Goal: Task Accomplishment & Management: Use online tool/utility

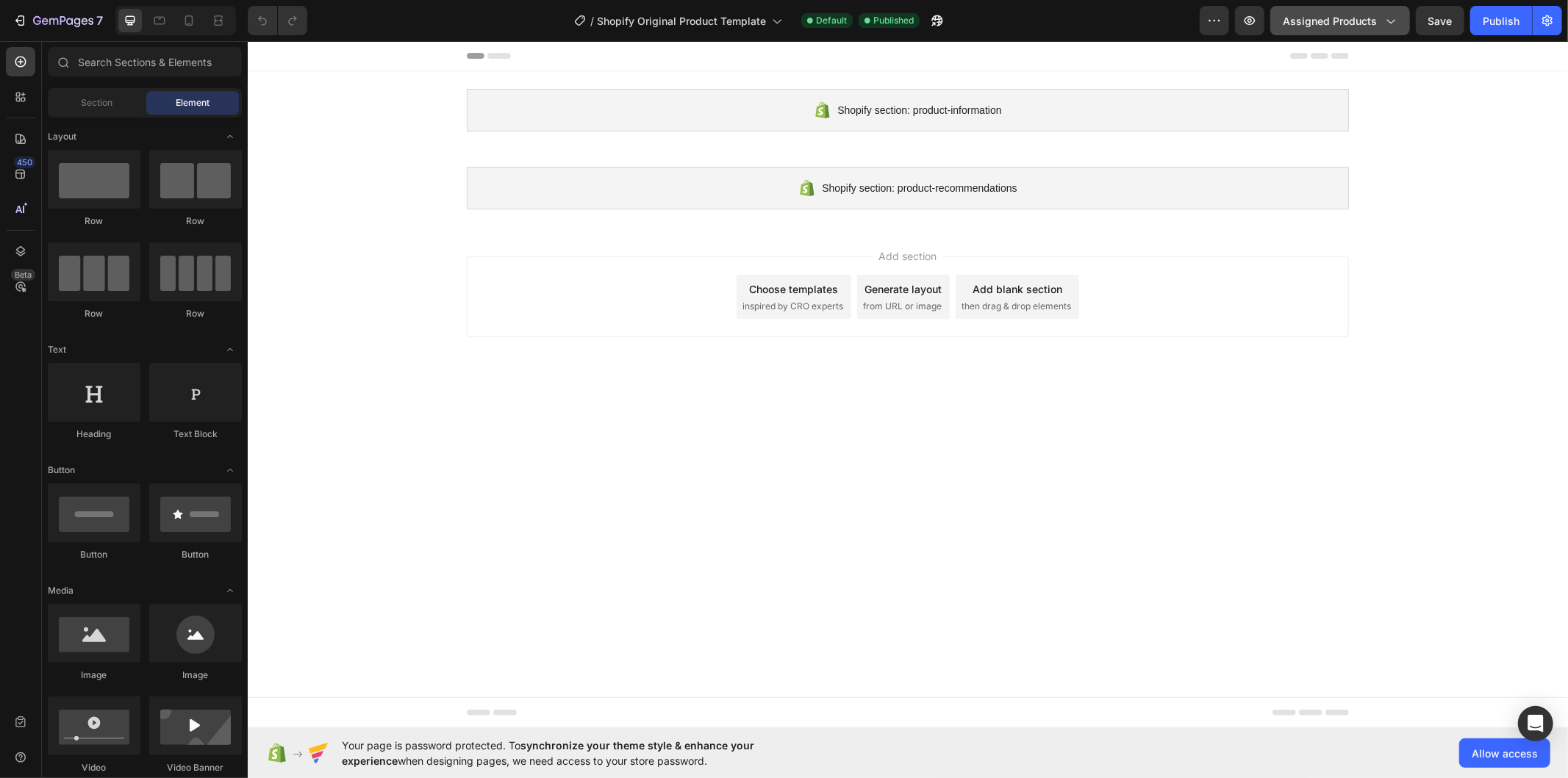
click at [1365, 22] on span "Assigned Products" at bounding box center [1329, 21] width 94 height 16
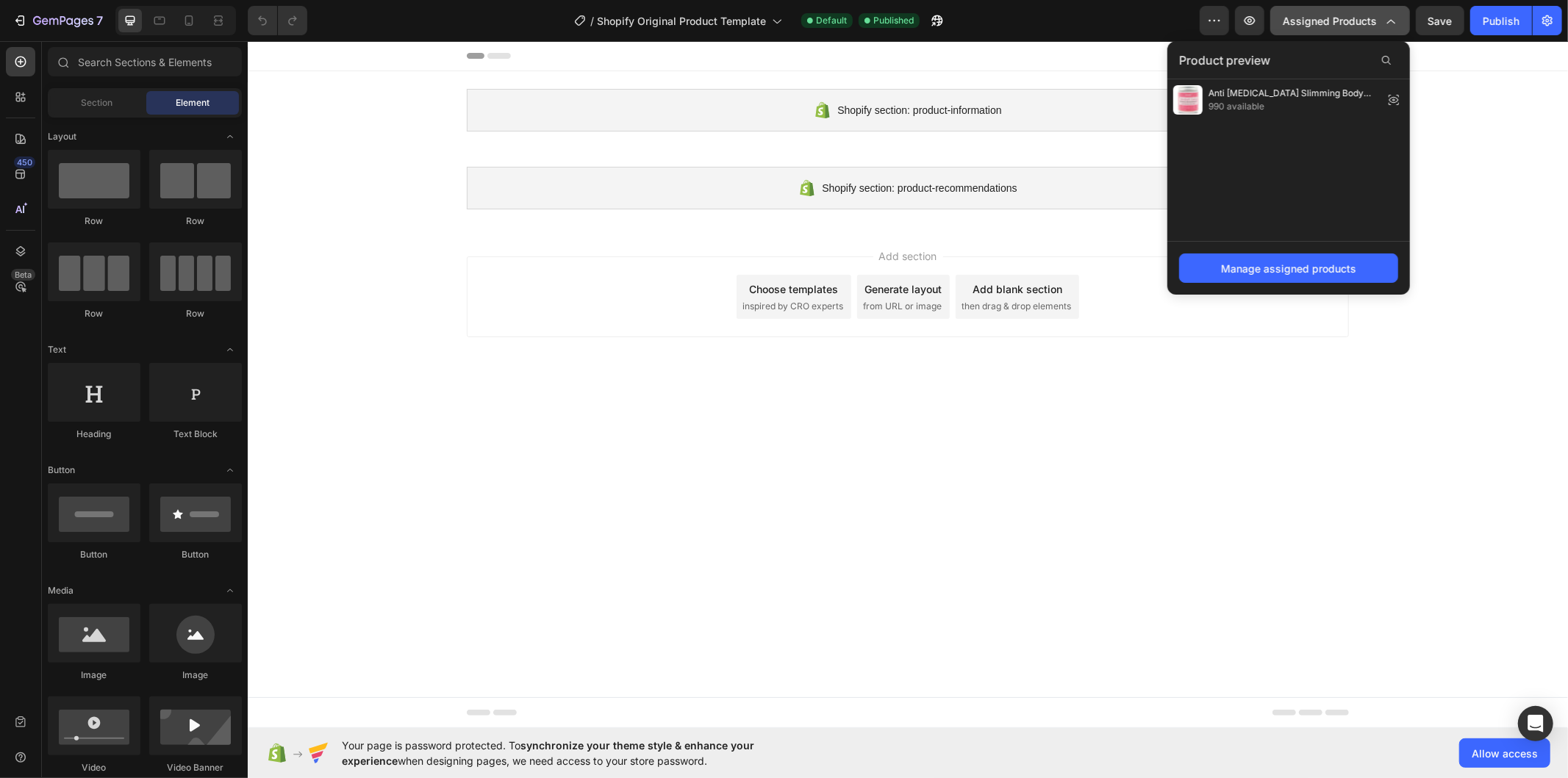
click at [1345, 31] on button "Assigned Products" at bounding box center [1339, 20] width 139 height 29
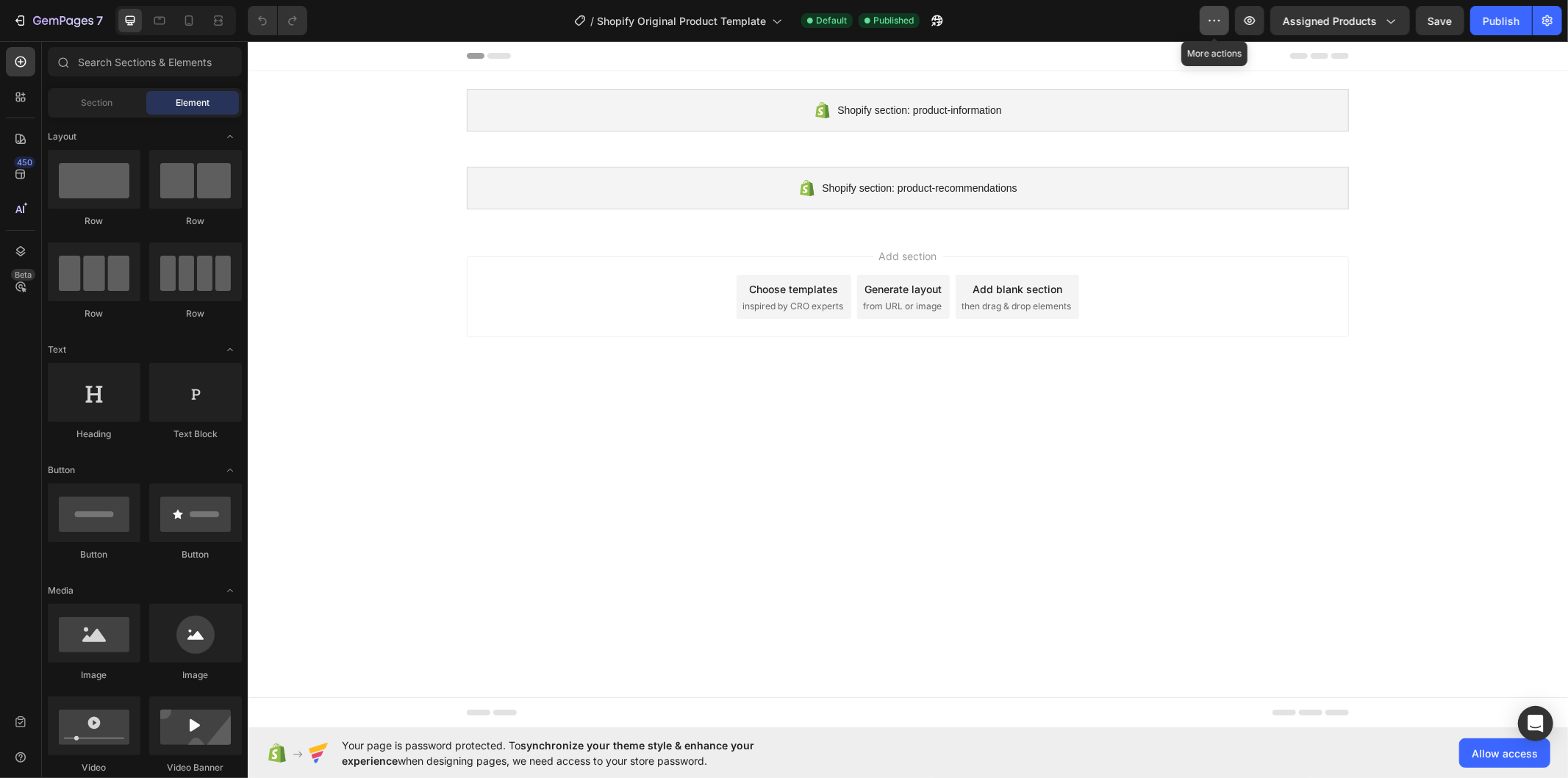
click at [1213, 26] on icon "button" at bounding box center [1214, 20] width 15 height 15
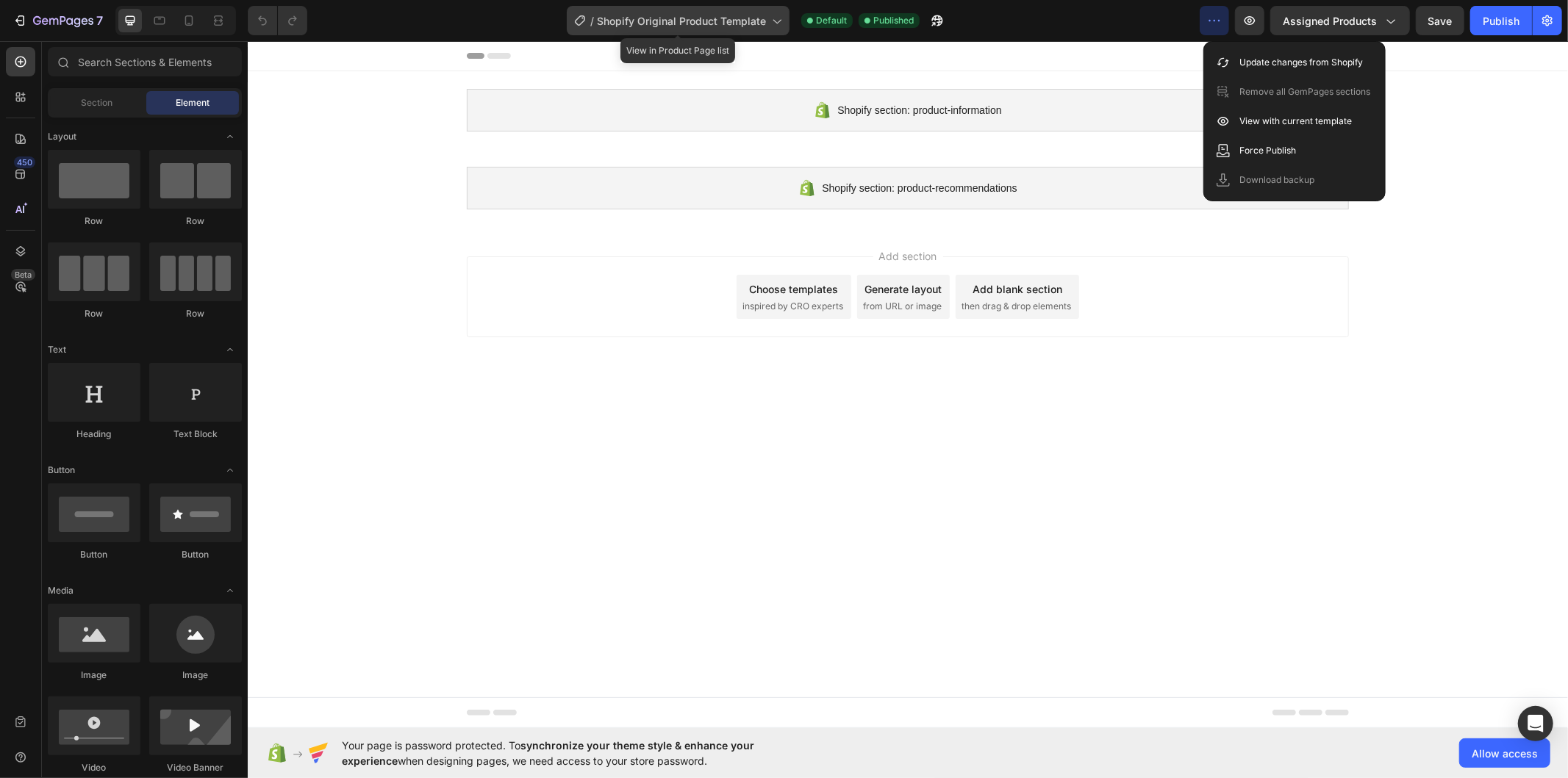
click at [778, 20] on icon at bounding box center [776, 20] width 15 height 15
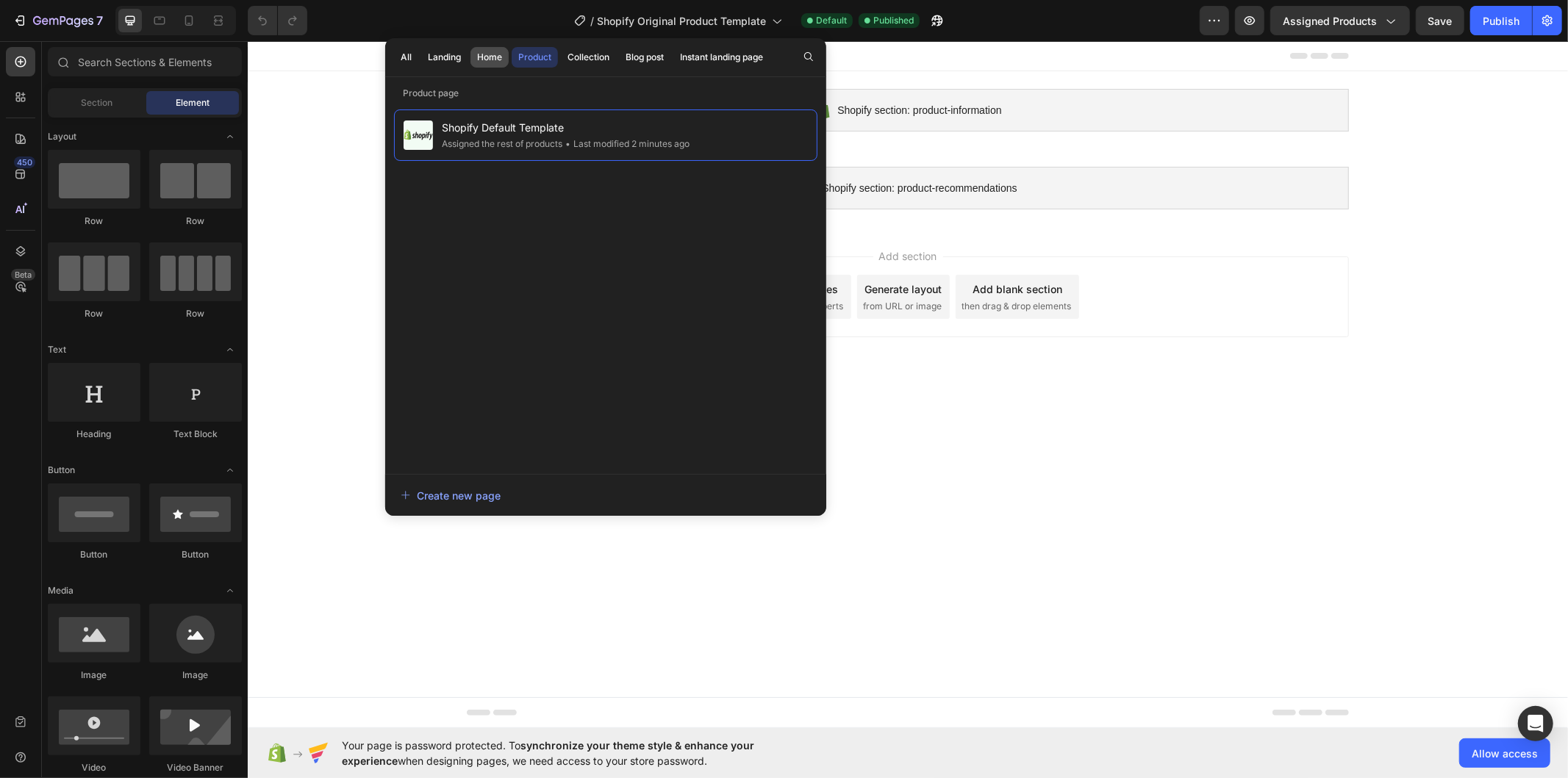
click at [475, 60] on button "Home" at bounding box center [489, 57] width 39 height 20
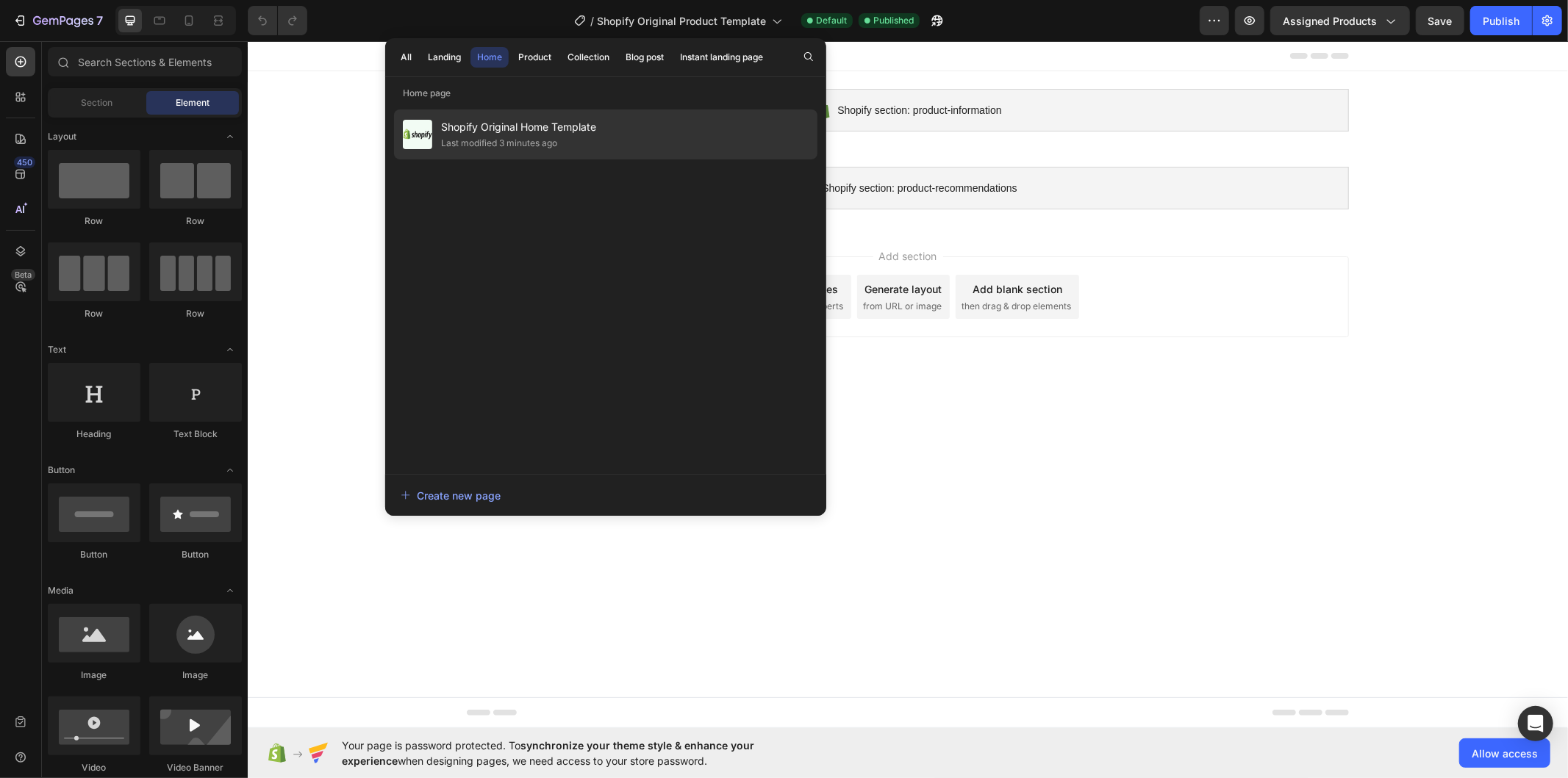
click at [466, 133] on span "Shopify Original Home Template" at bounding box center [518, 127] width 155 height 17
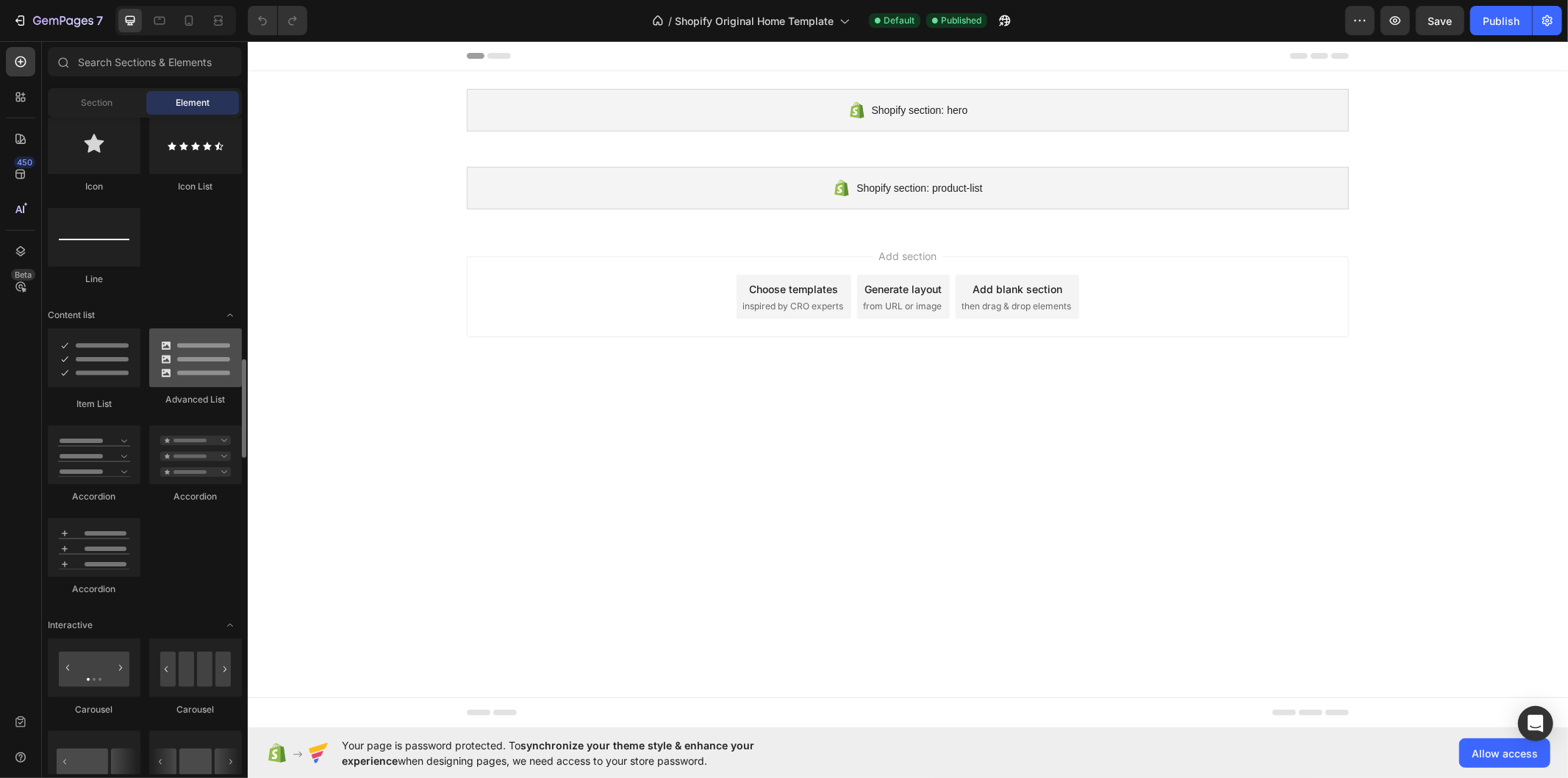
scroll to position [1061, 0]
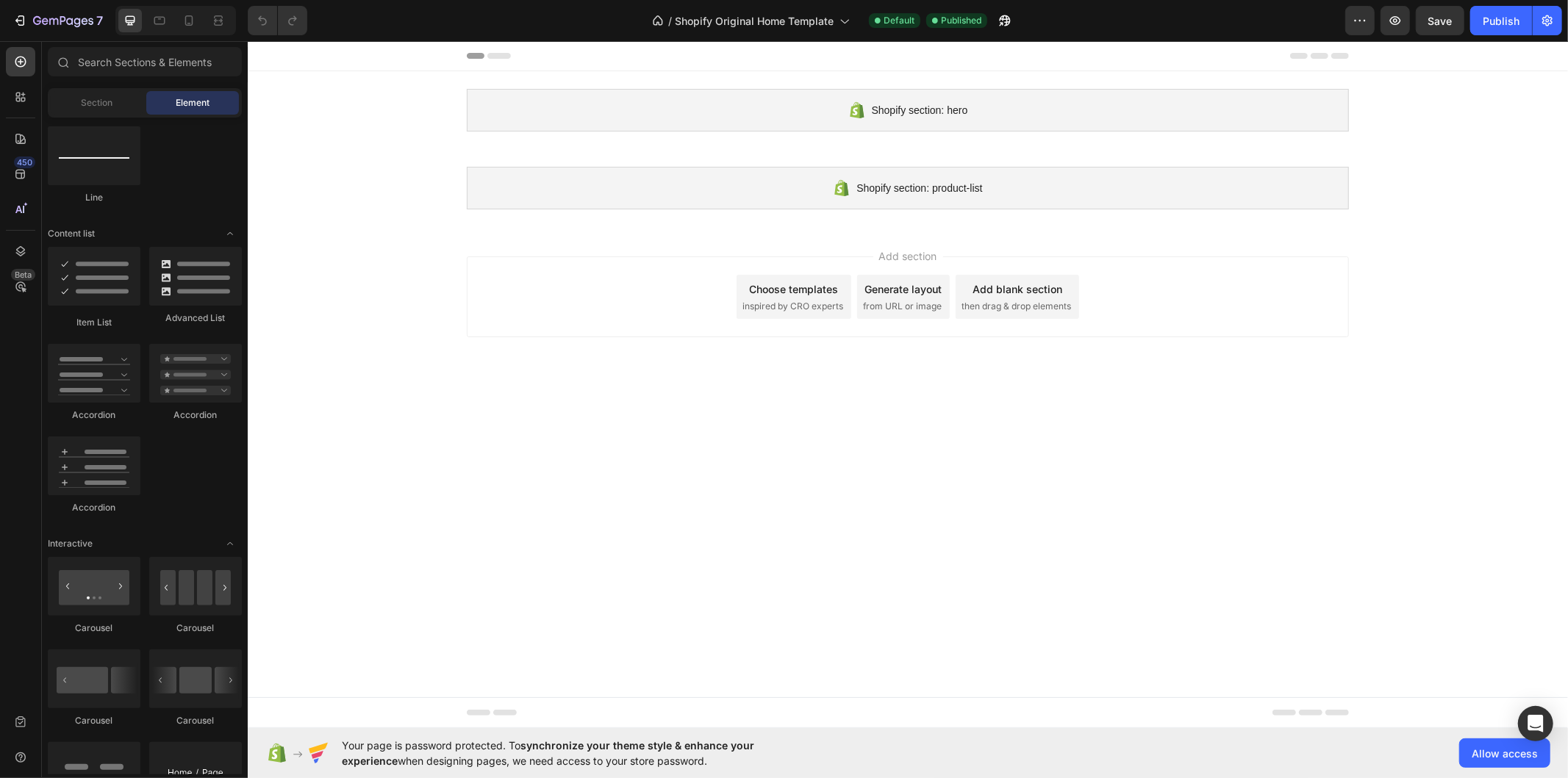
click at [776, 294] on div "Choose templates inspired by CRO experts" at bounding box center [793, 296] width 115 height 44
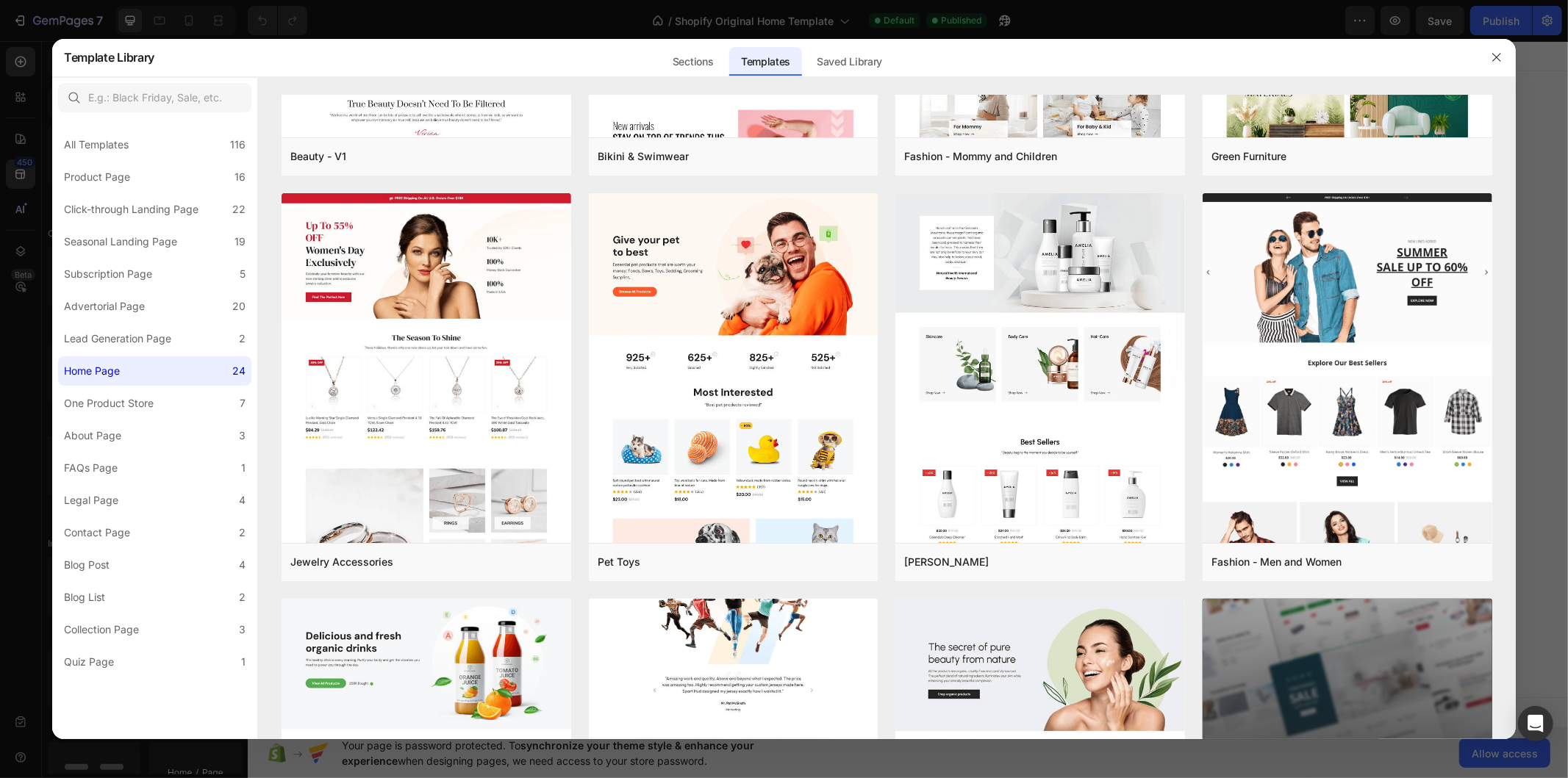
scroll to position [1383, 0]
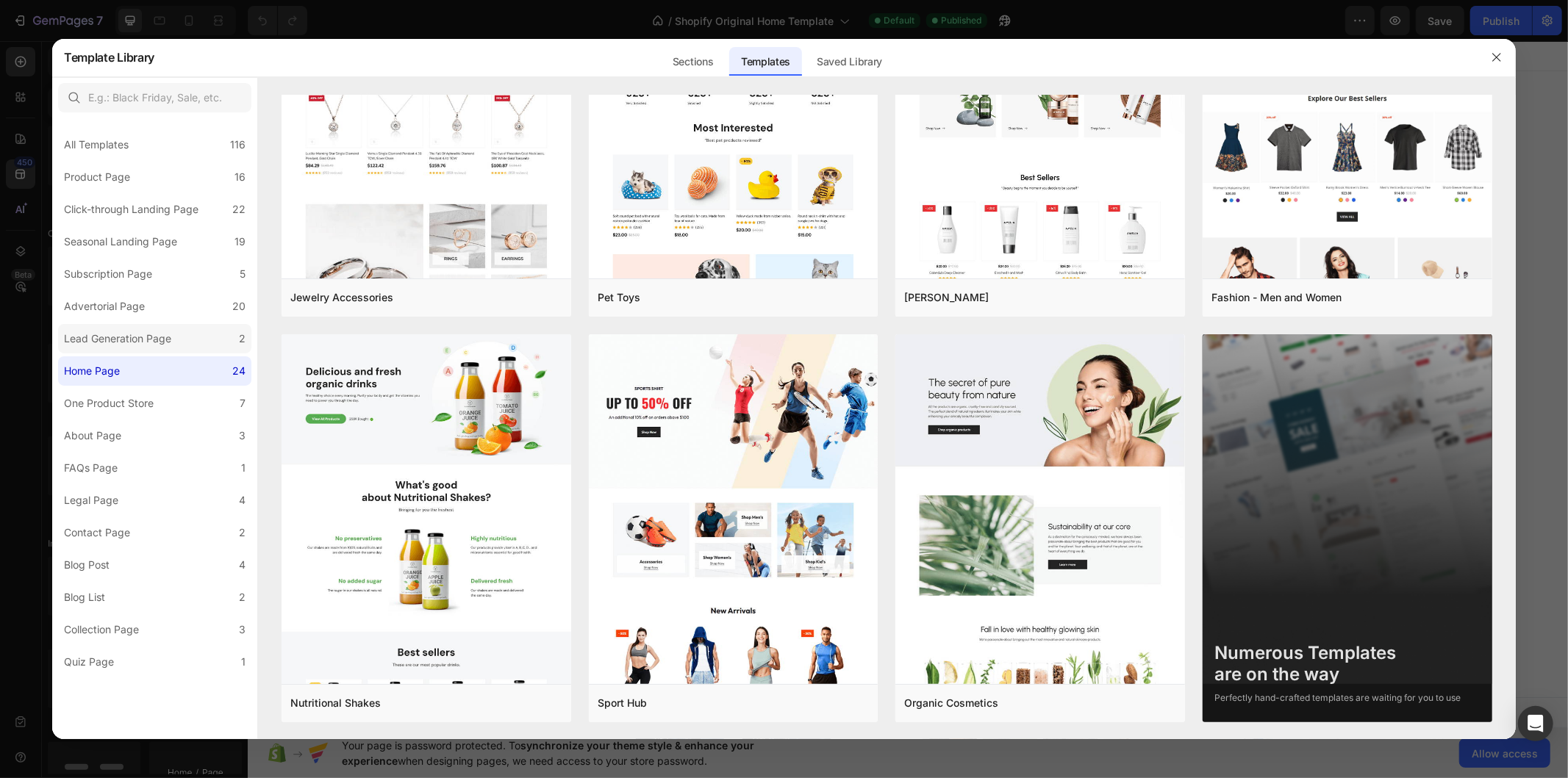
click at [153, 341] on div "Lead Generation Page" at bounding box center [117, 339] width 107 height 17
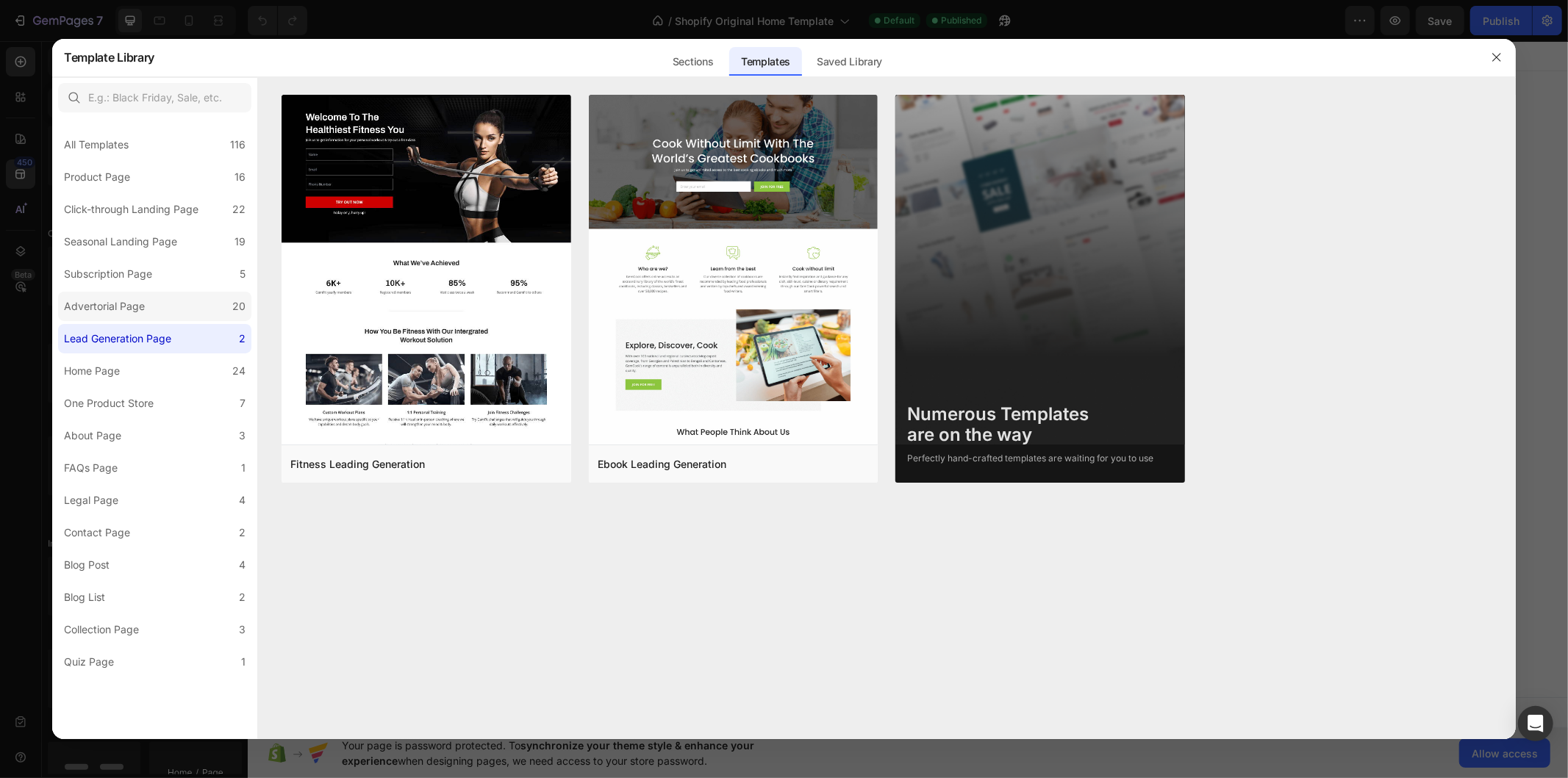
click at [159, 305] on label "Advertorial Page 20" at bounding box center [154, 306] width 193 height 29
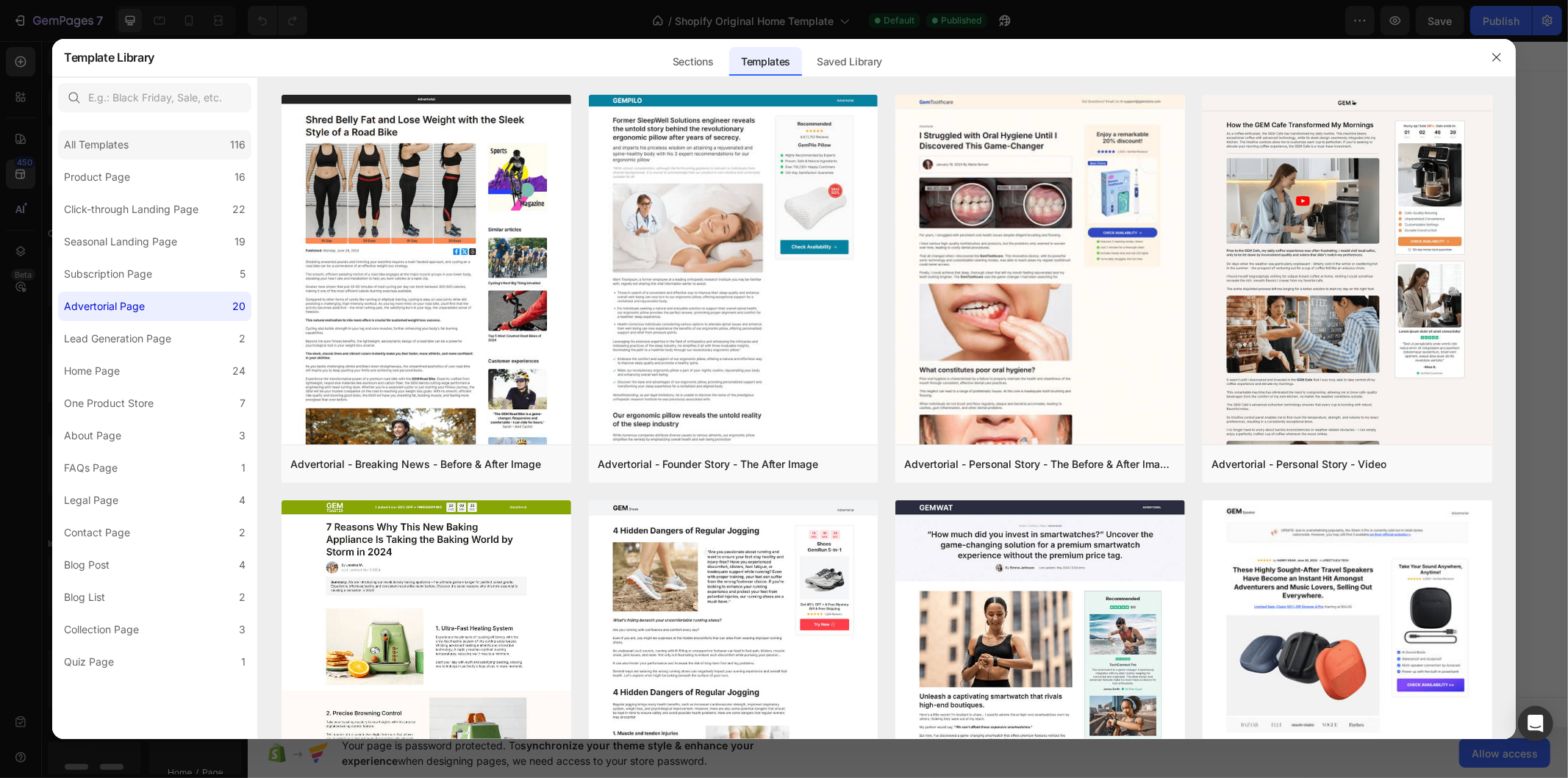
click at [173, 151] on div "All Templates 116" at bounding box center [154, 144] width 193 height 29
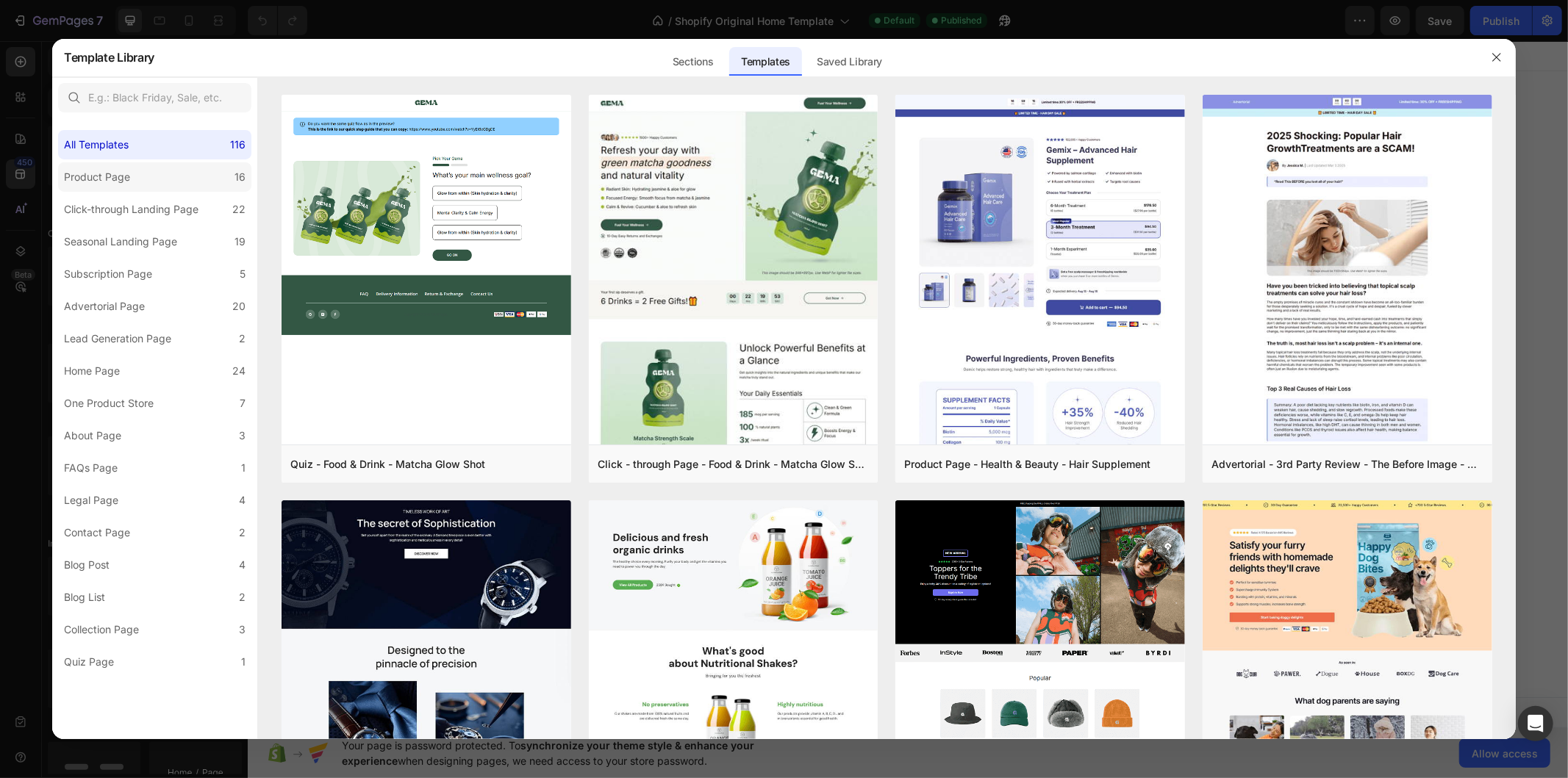
click at [171, 179] on label "Product Page 16" at bounding box center [154, 176] width 193 height 29
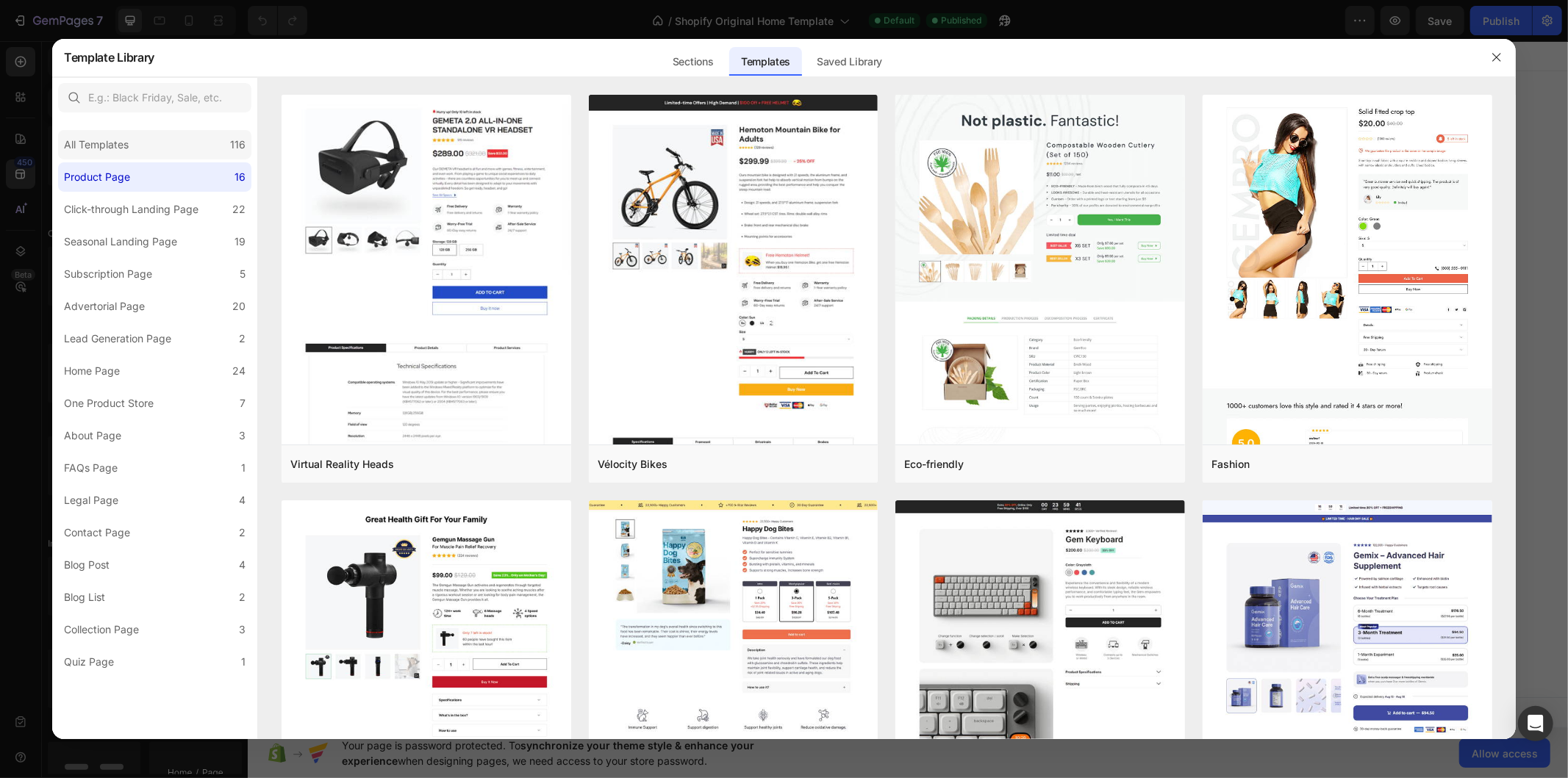
click at [175, 153] on div "All Templates 116" at bounding box center [154, 144] width 193 height 29
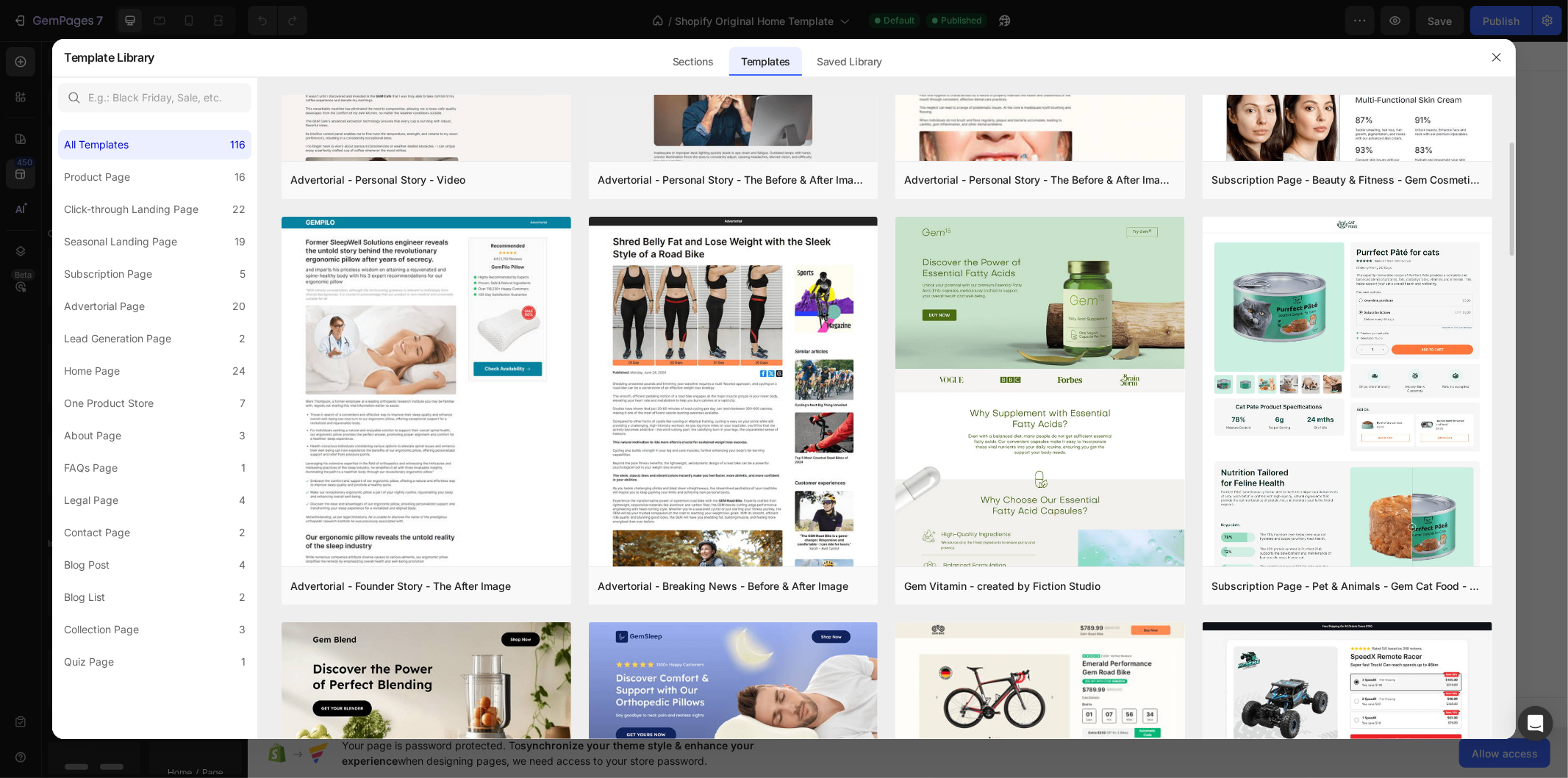
scroll to position [1253, 0]
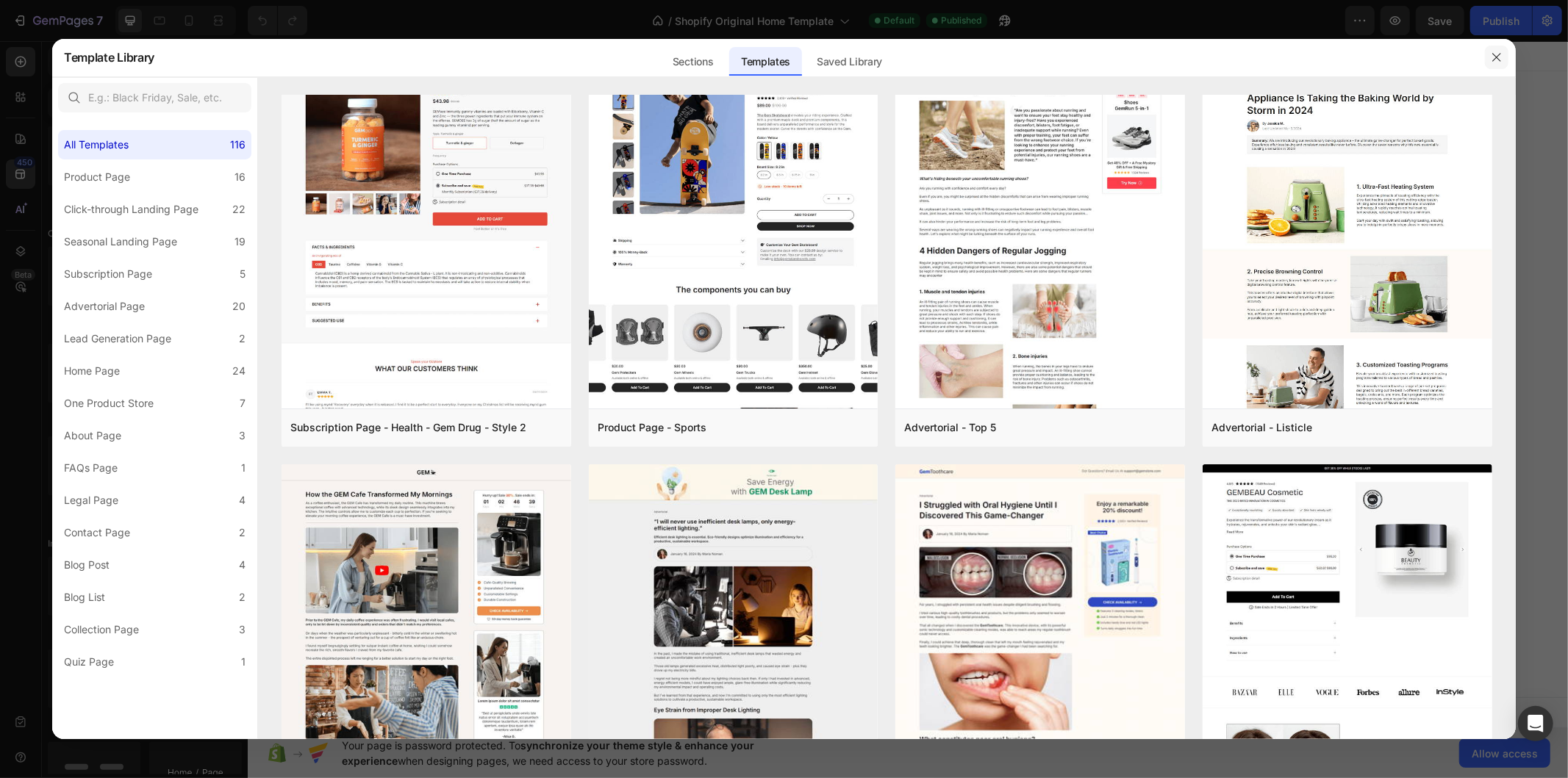
click at [1496, 62] on icon "button" at bounding box center [1496, 57] width 12 height 12
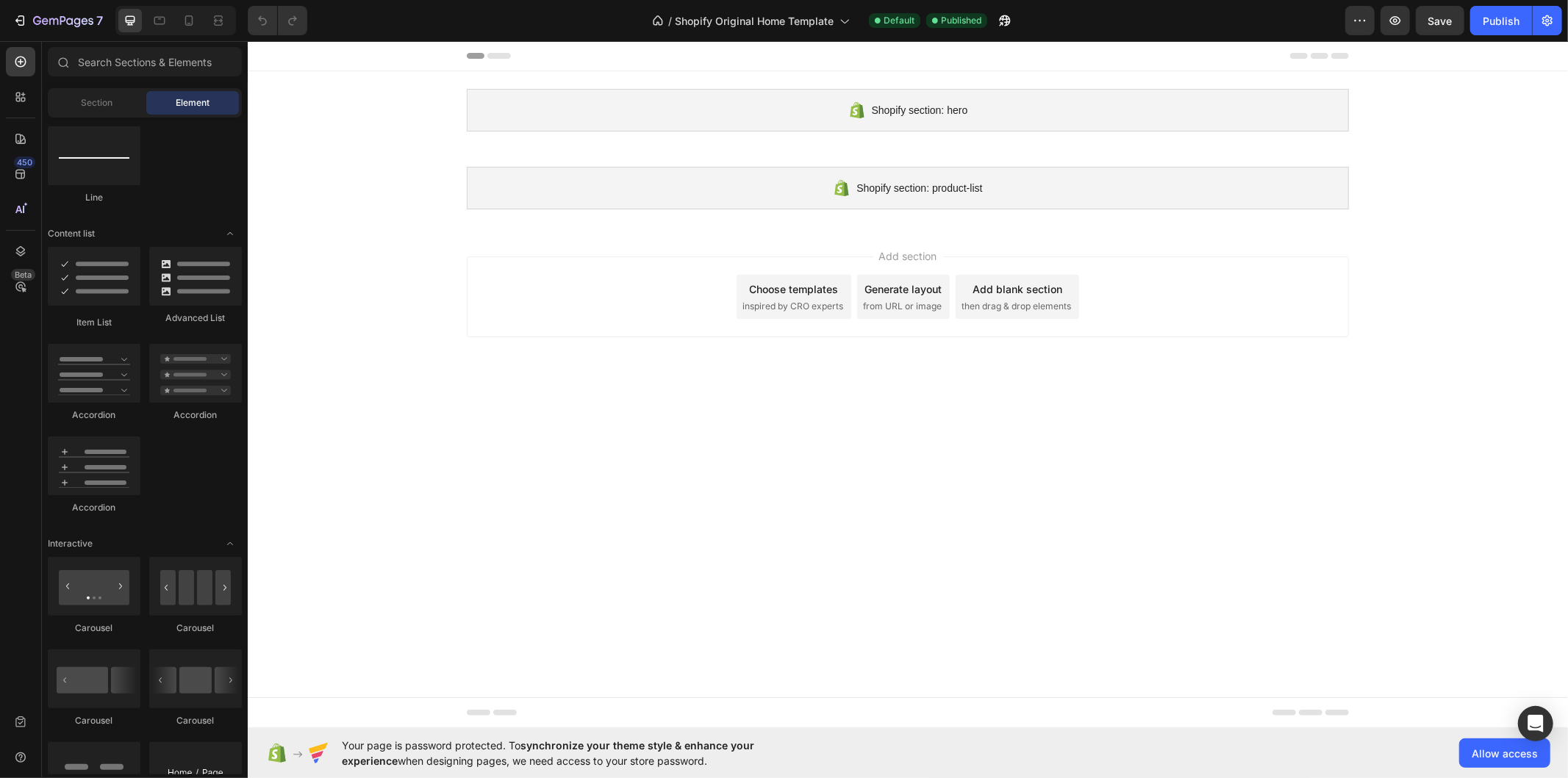
click at [1392, 223] on div "Shopify section: hero Shopify section: hero Shopify section: product-list Shopi…" at bounding box center [906, 149] width 1320 height 156
click at [1381, 324] on div "Add section Choose templates inspired by CRO experts Generate layout from URL o…" at bounding box center [906, 298] width 1320 height 146
click at [787, 295] on div "Choose templates inspired by CRO experts" at bounding box center [793, 296] width 115 height 44
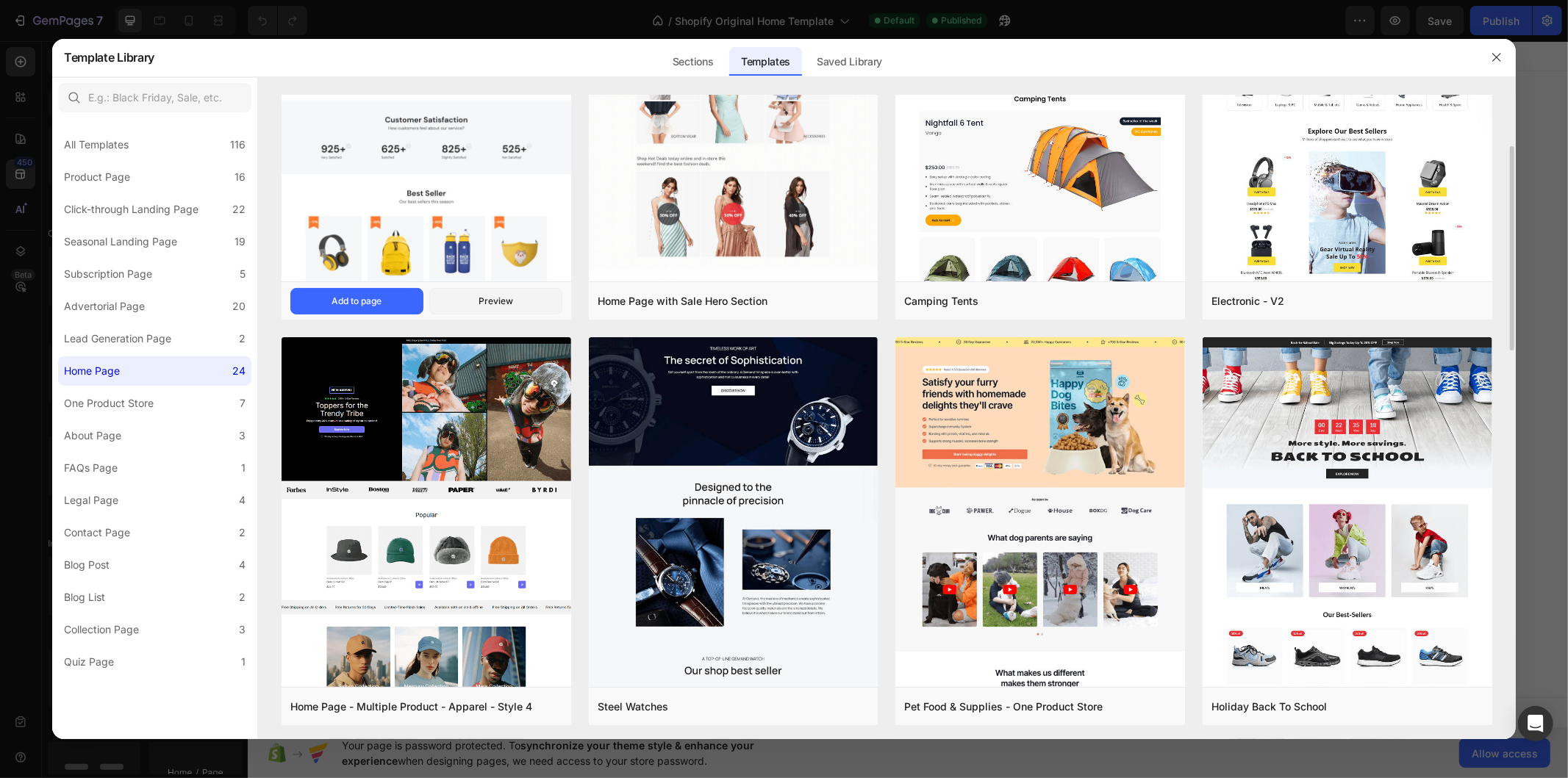
scroll to position [0, 0]
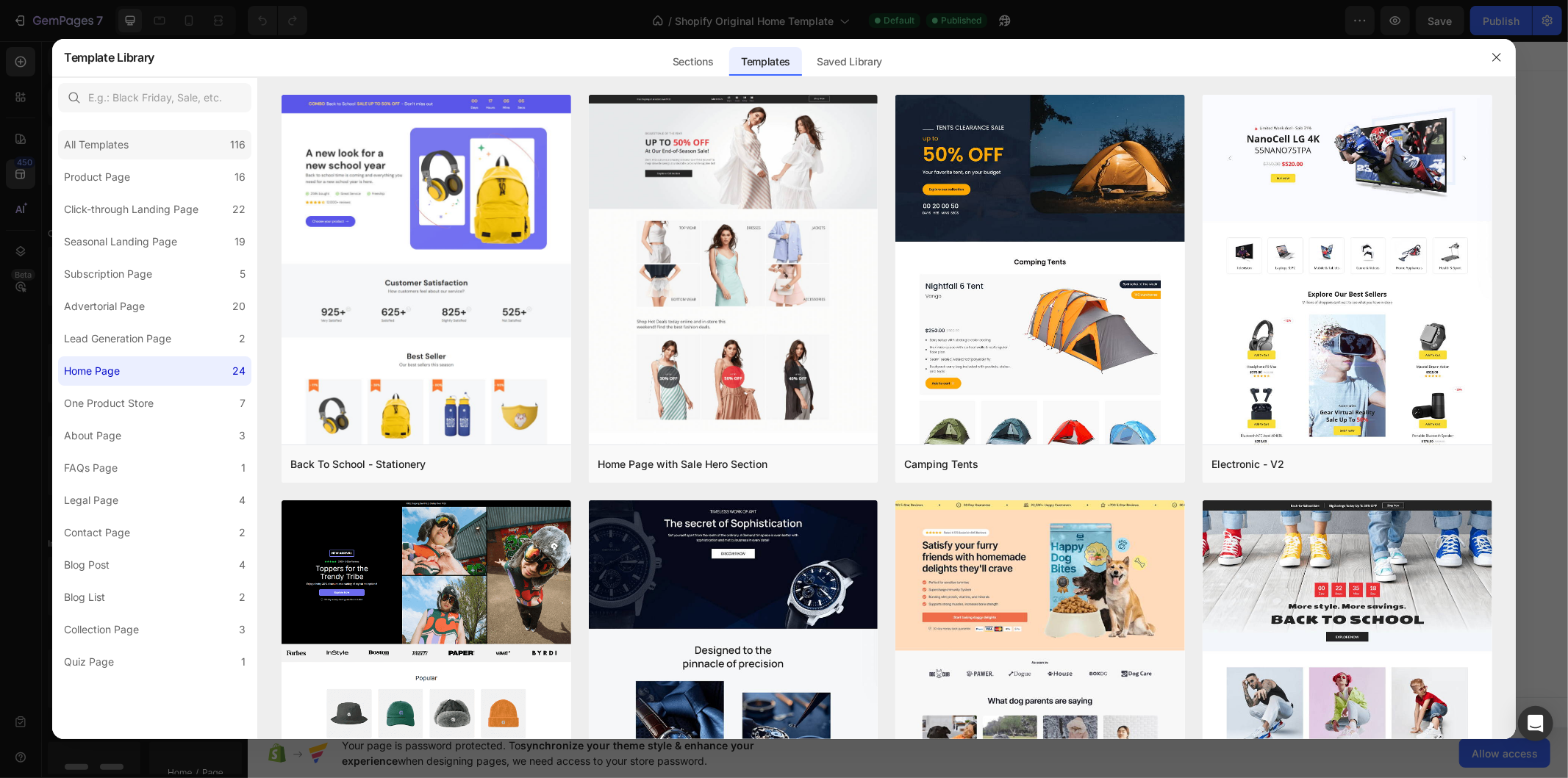
click at [211, 143] on div "All Templates 116" at bounding box center [154, 144] width 193 height 29
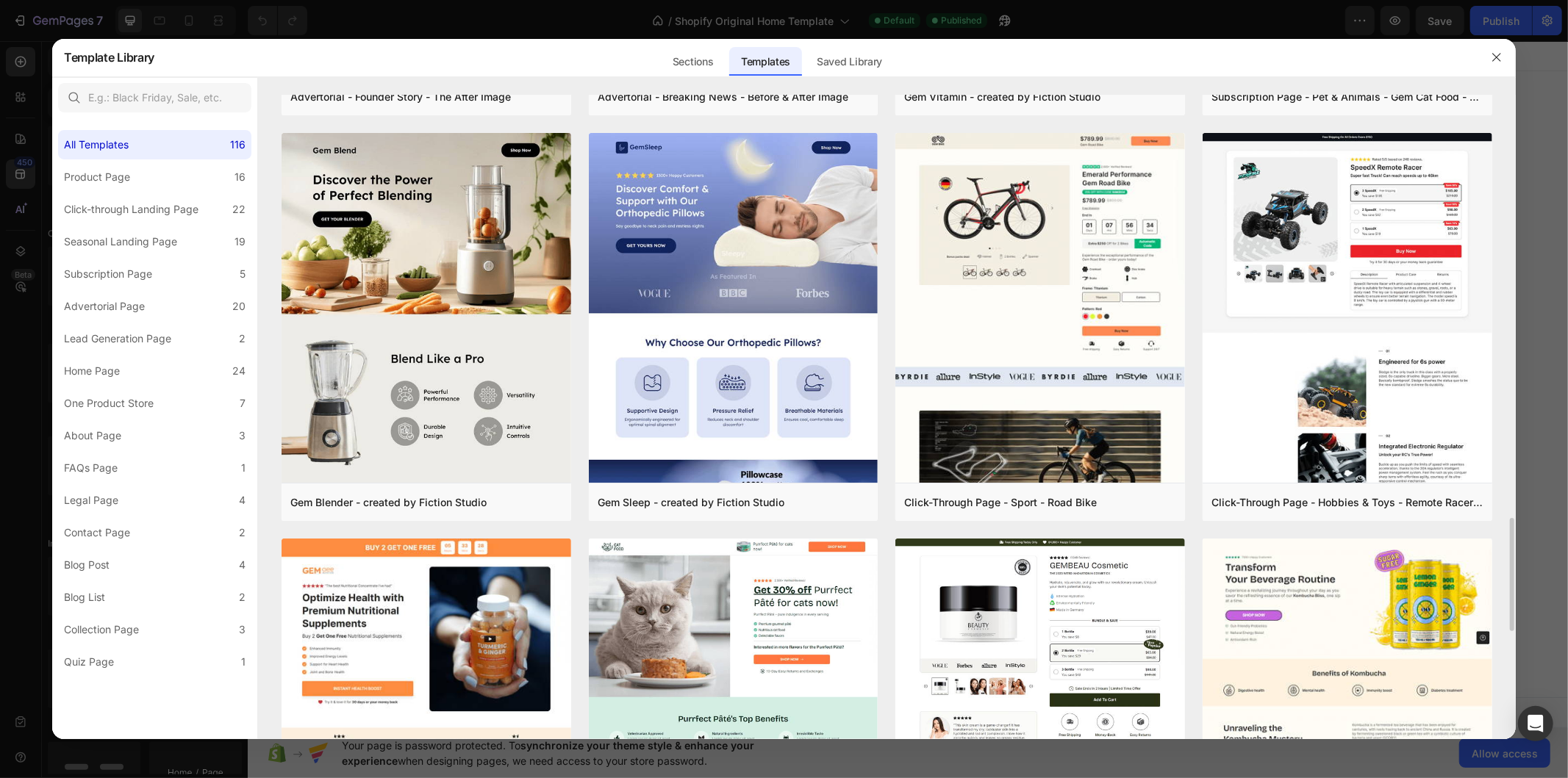
scroll to position [2314, 0]
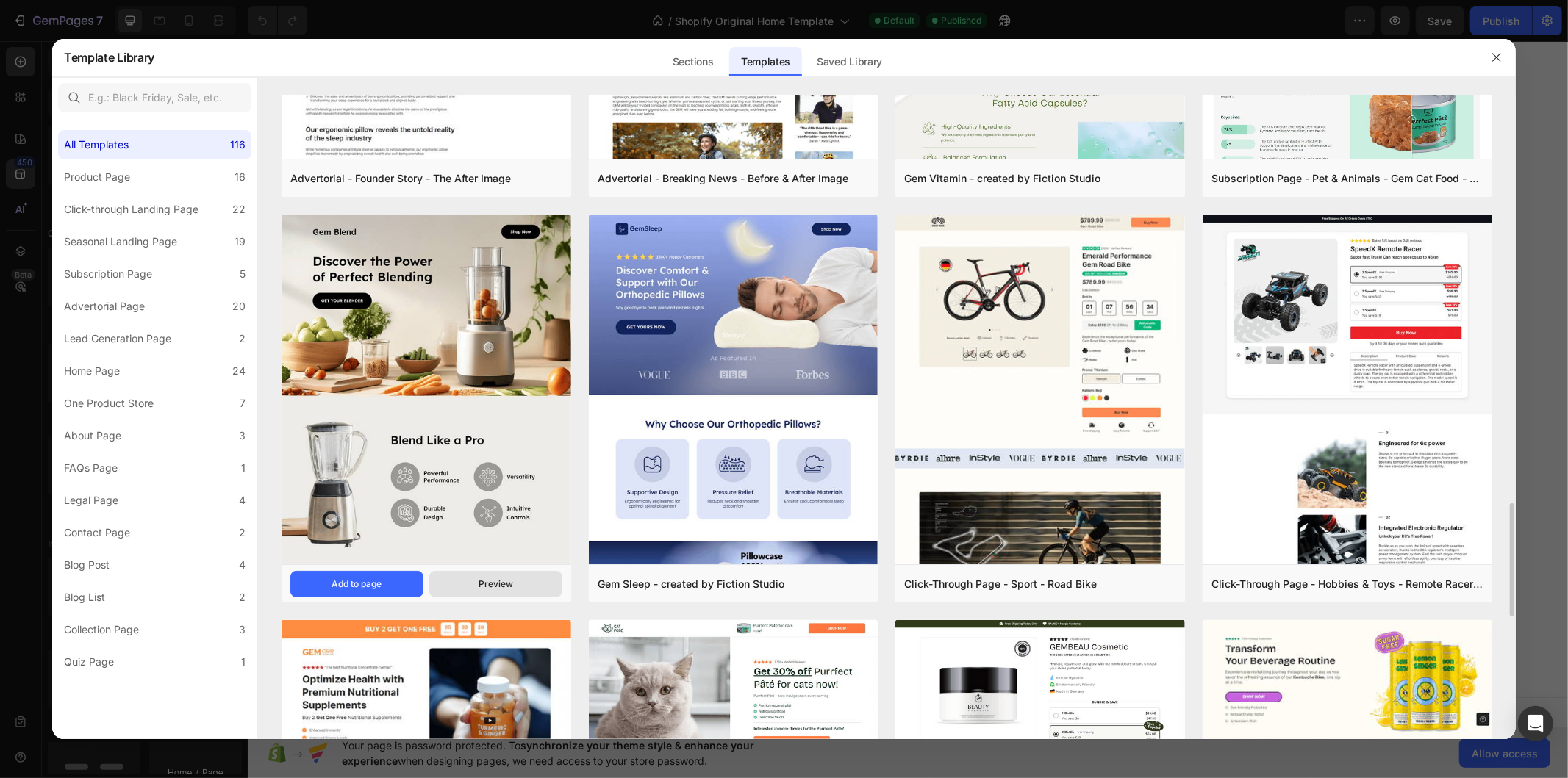
click at [510, 582] on div "Preview" at bounding box center [496, 584] width 35 height 13
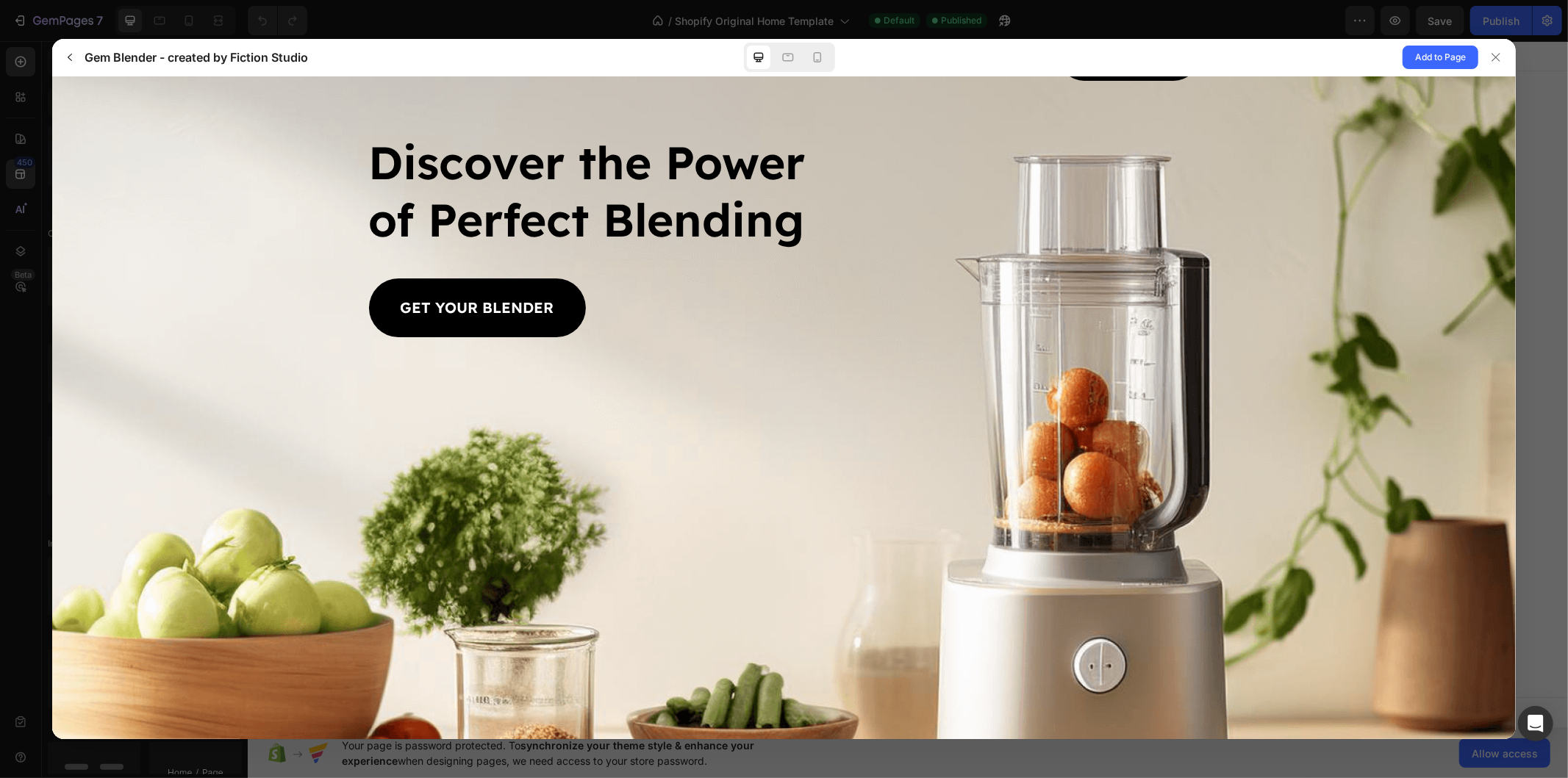
scroll to position [0, 0]
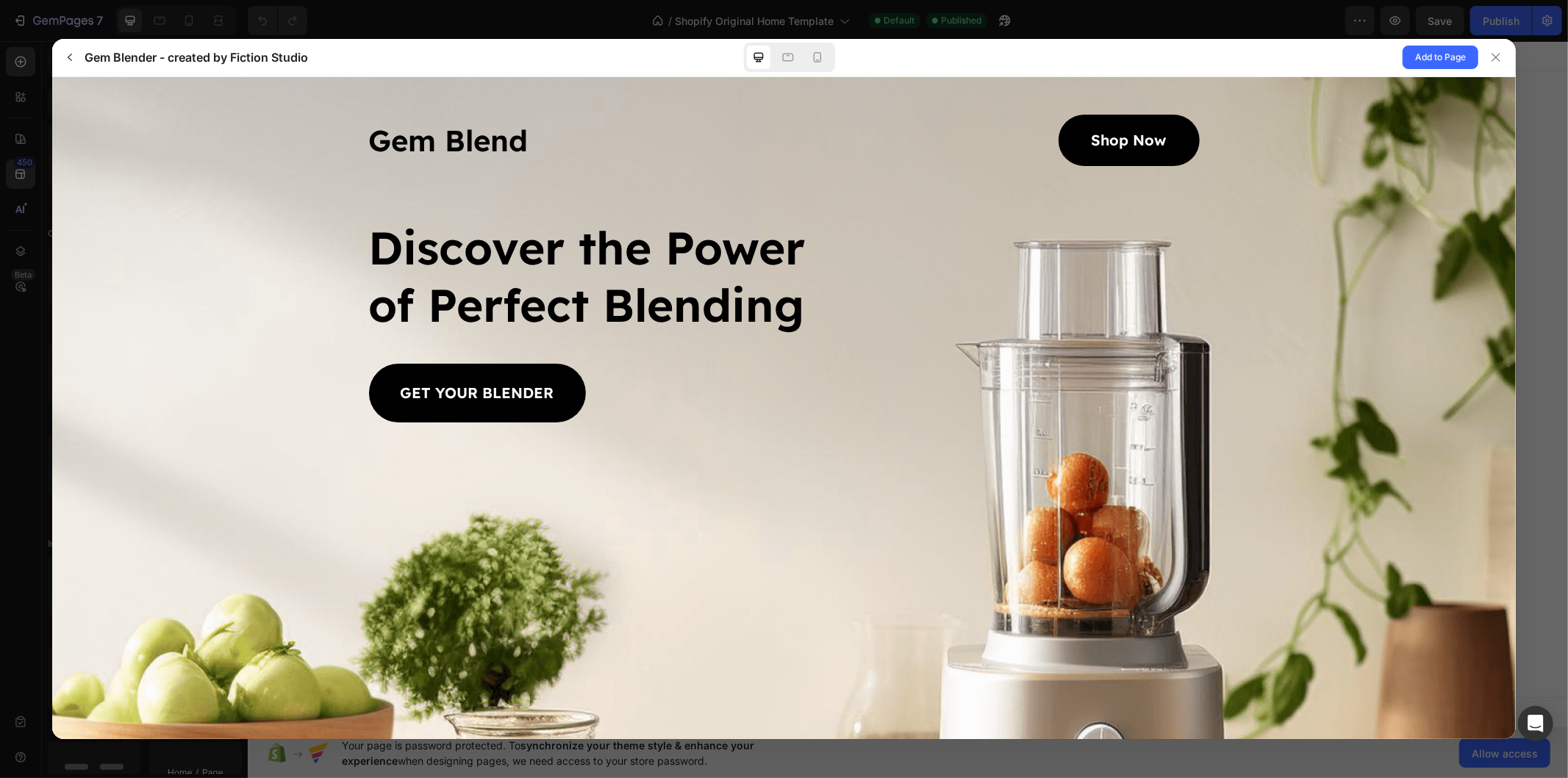
click at [542, 381] on p "GET YOUR BLENDER" at bounding box center [477, 392] width 154 height 24
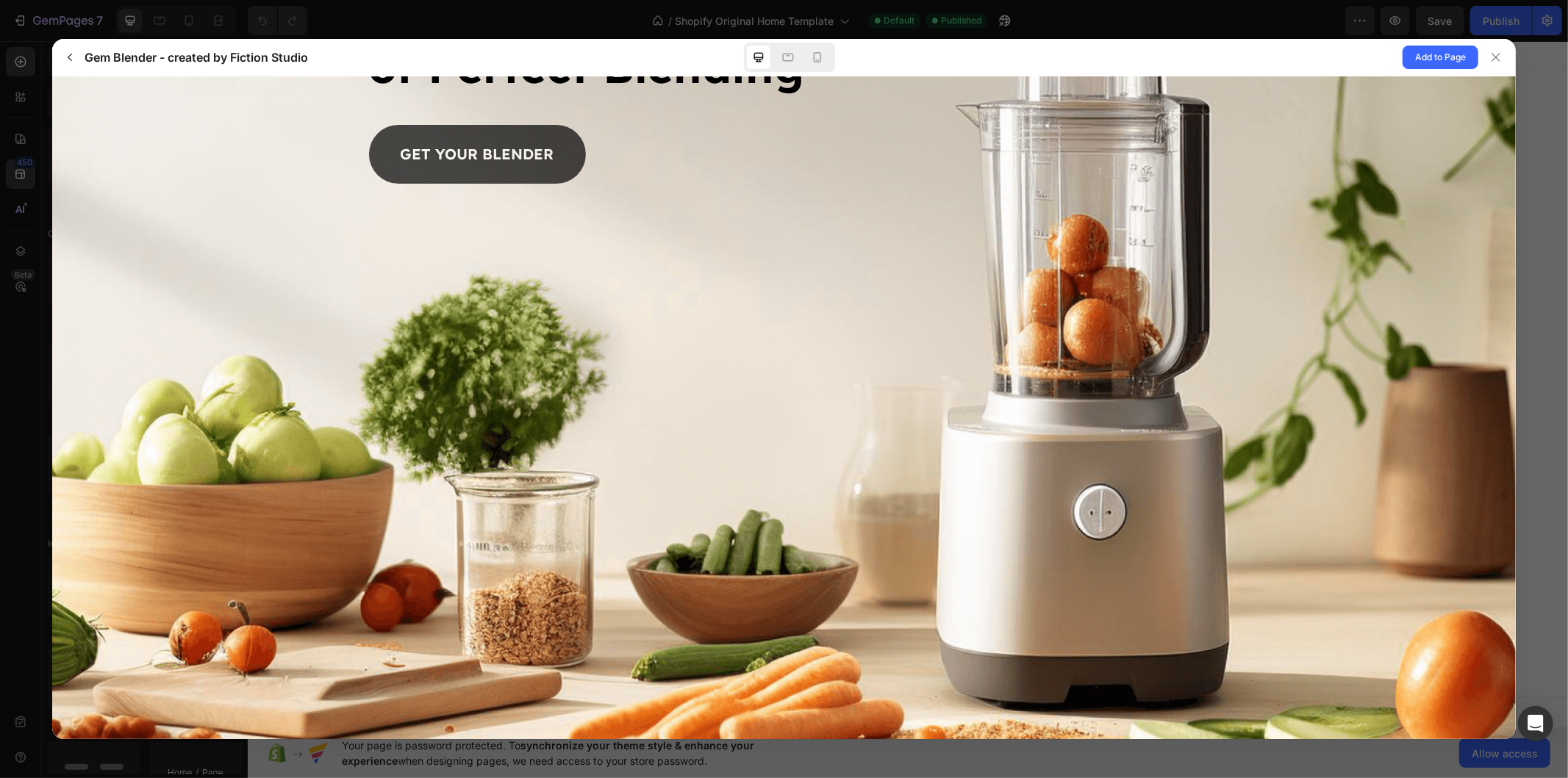
scroll to position [245, 0]
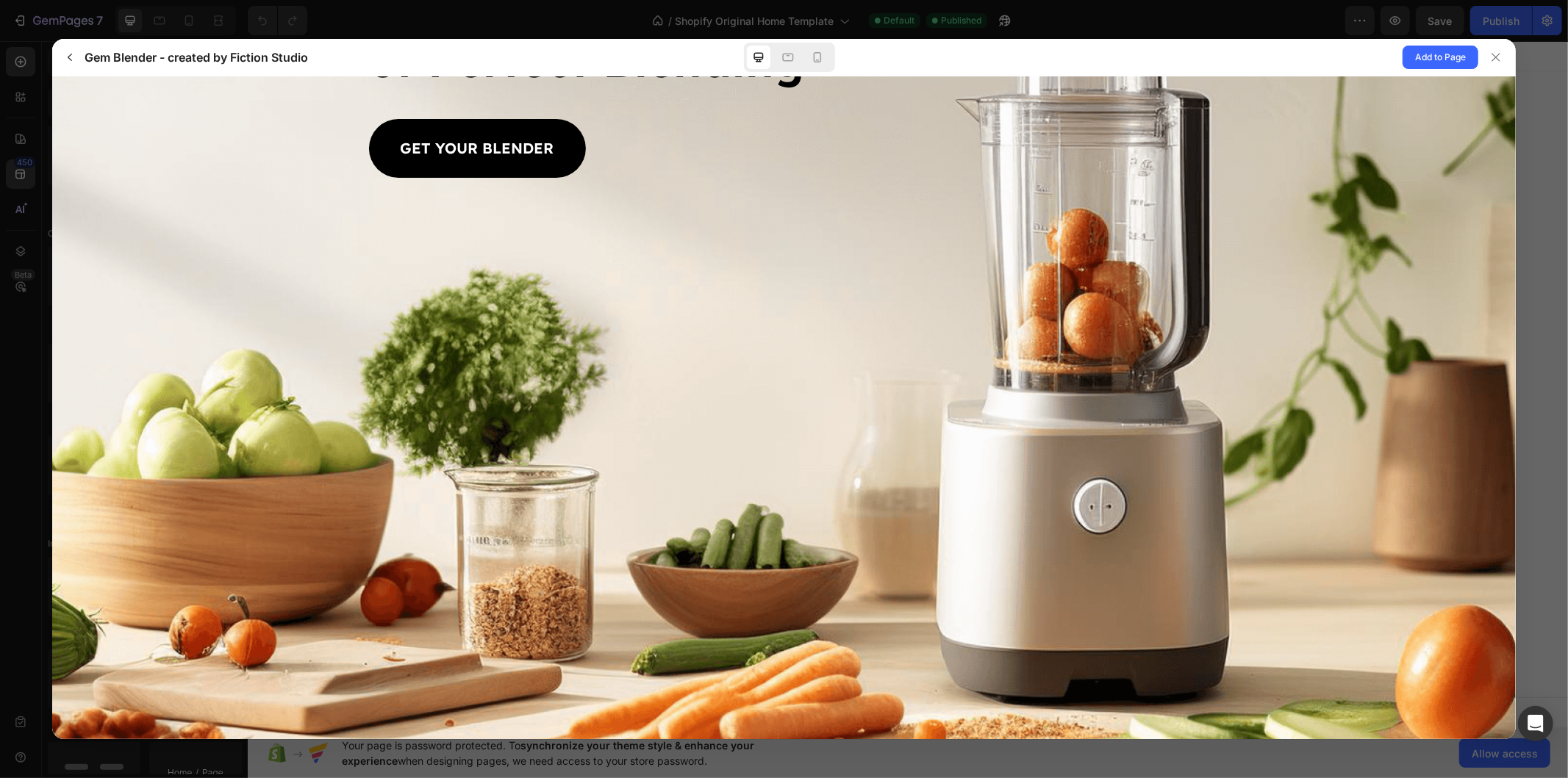
click at [830, 55] on div at bounding box center [790, 57] width 91 height 29
click at [816, 60] on icon at bounding box center [817, 57] width 15 height 15
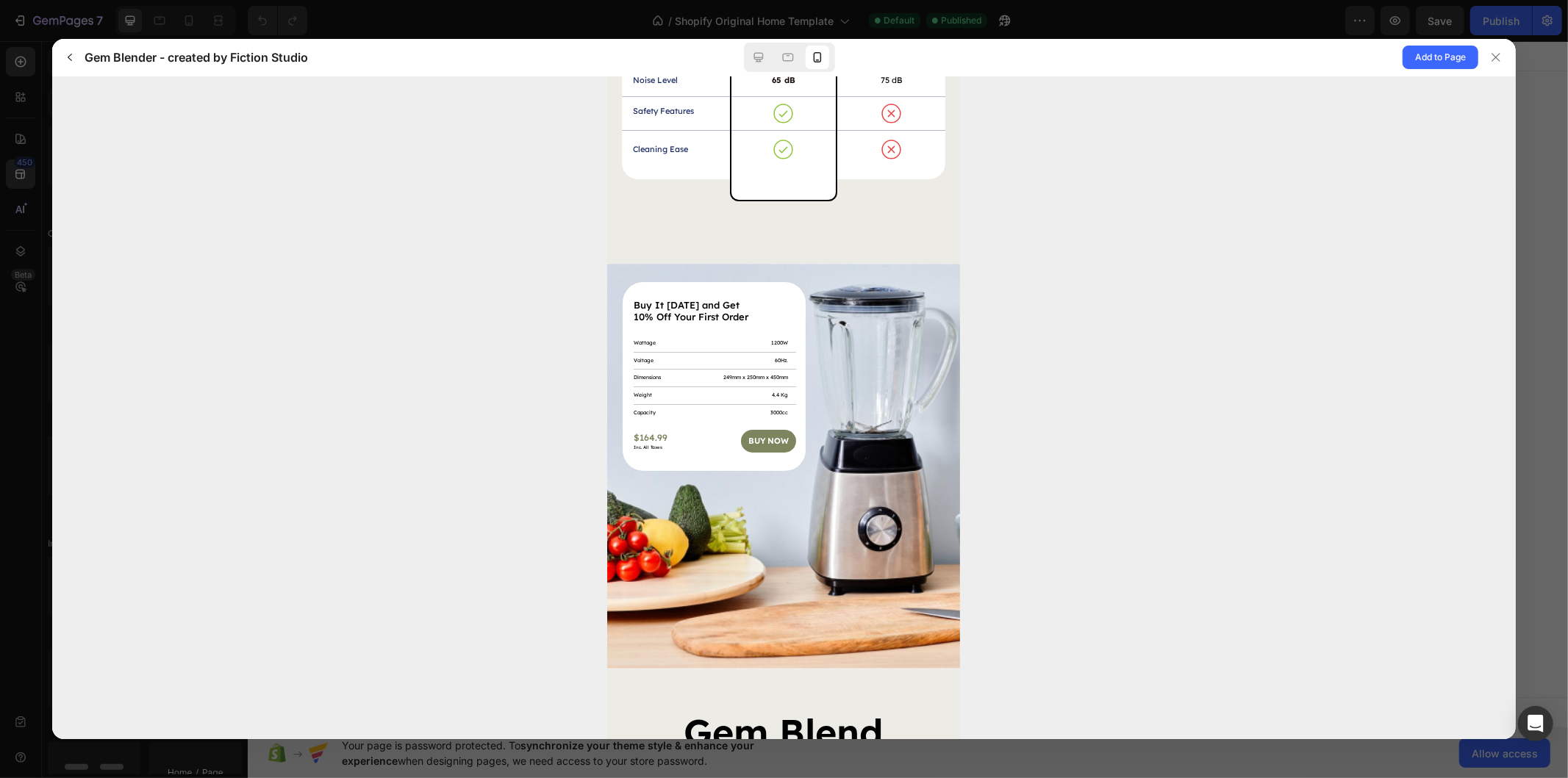
scroll to position [4813, 0]
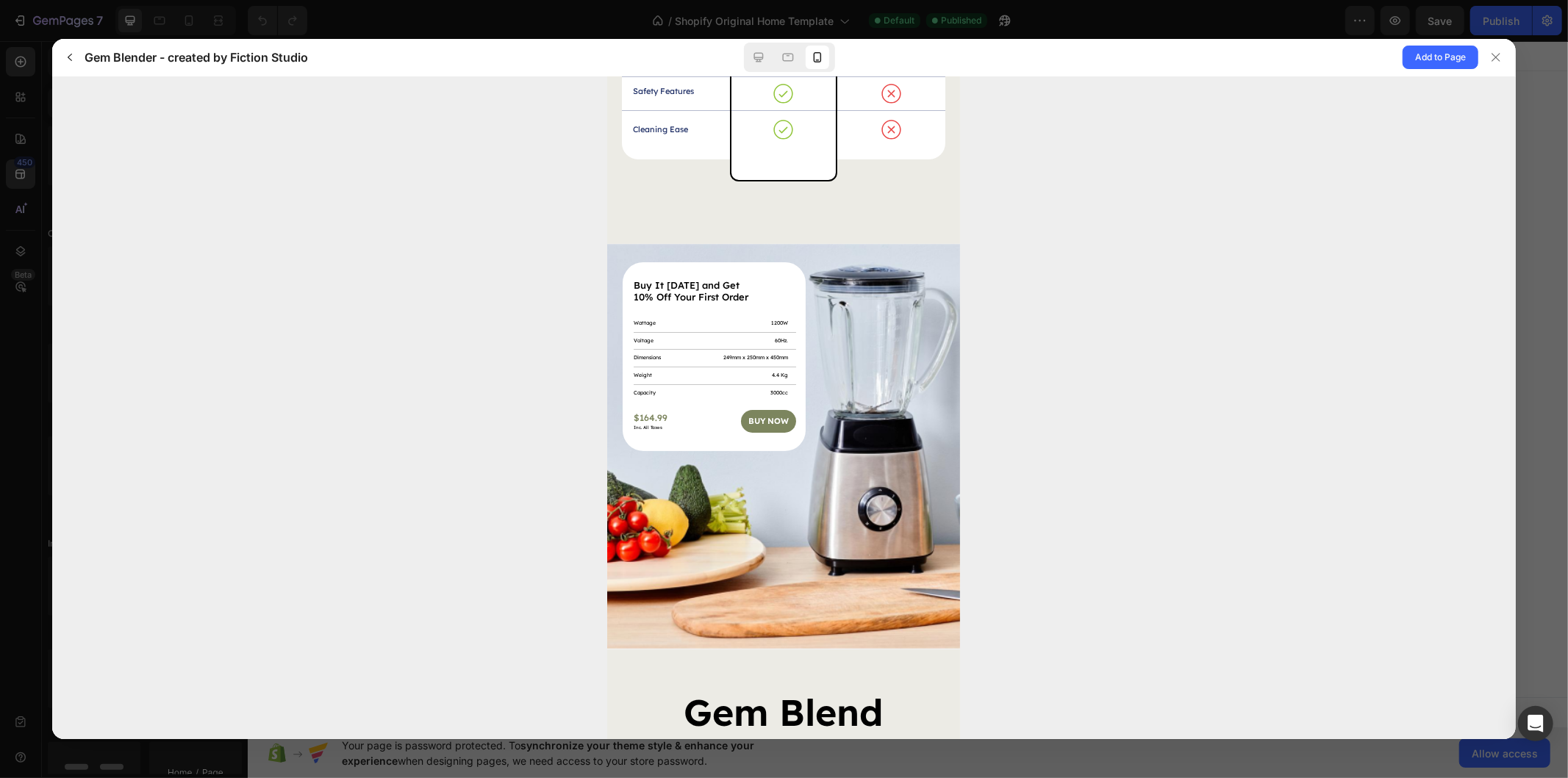
click at [763, 415] on span "buy now" at bounding box center [768, 420] width 40 height 10
drag, startPoint x: 1493, startPoint y: 49, endPoint x: 1001, endPoint y: 148, distance: 501.9
click at [1493, 49] on div at bounding box center [1496, 57] width 24 height 24
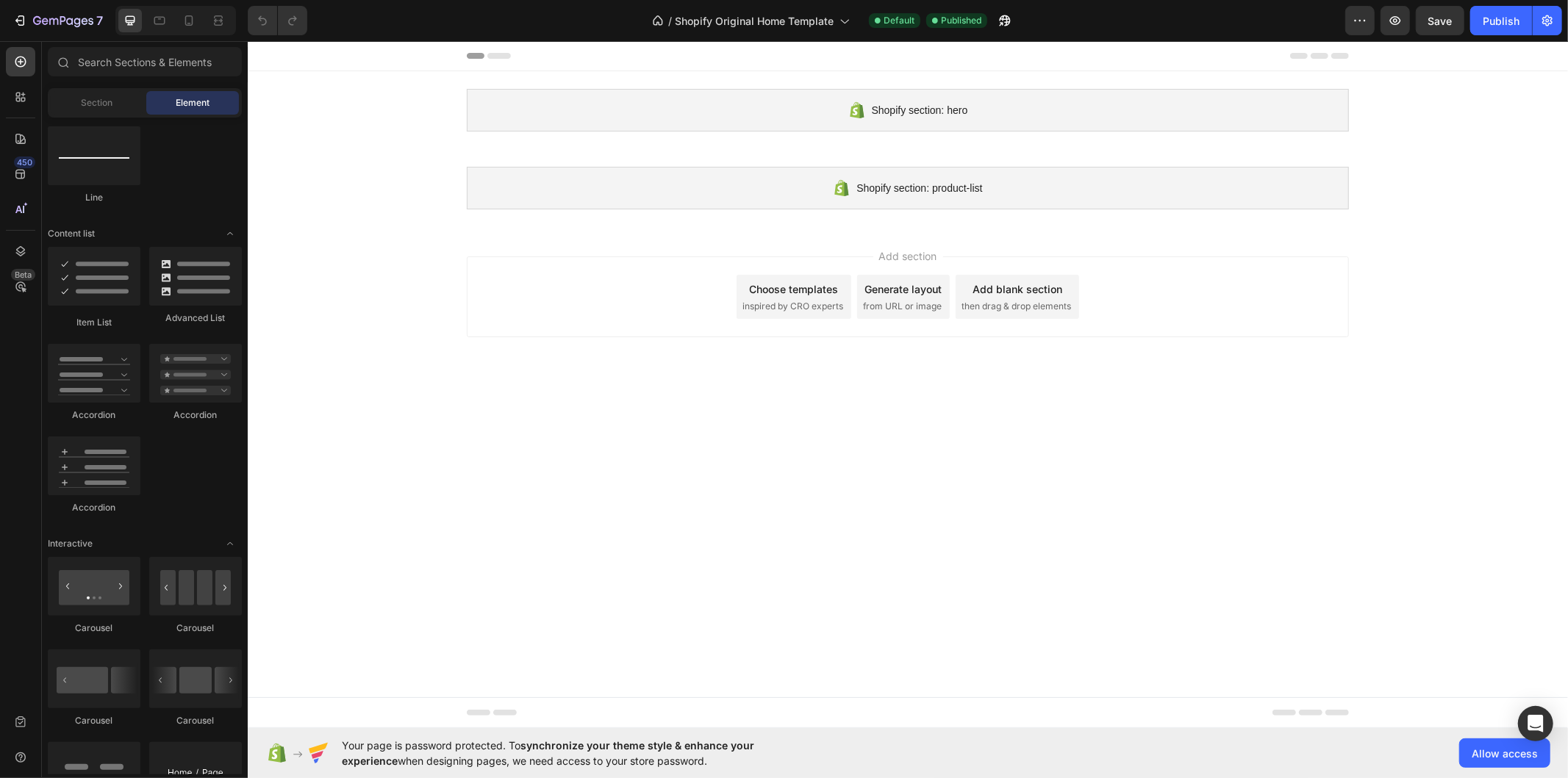
click at [787, 299] on span "inspired by CRO experts" at bounding box center [792, 306] width 101 height 13
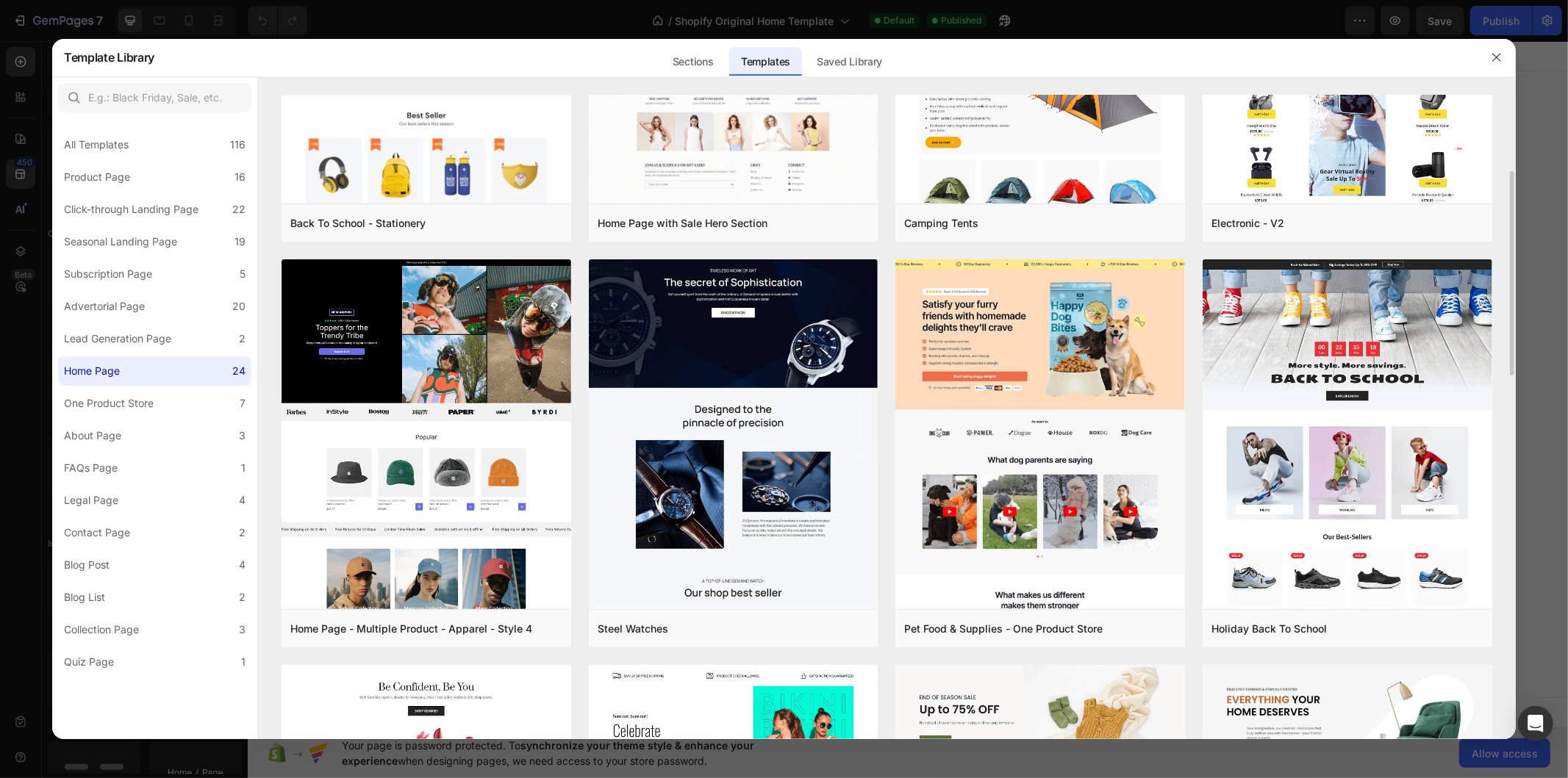
scroll to position [0, 0]
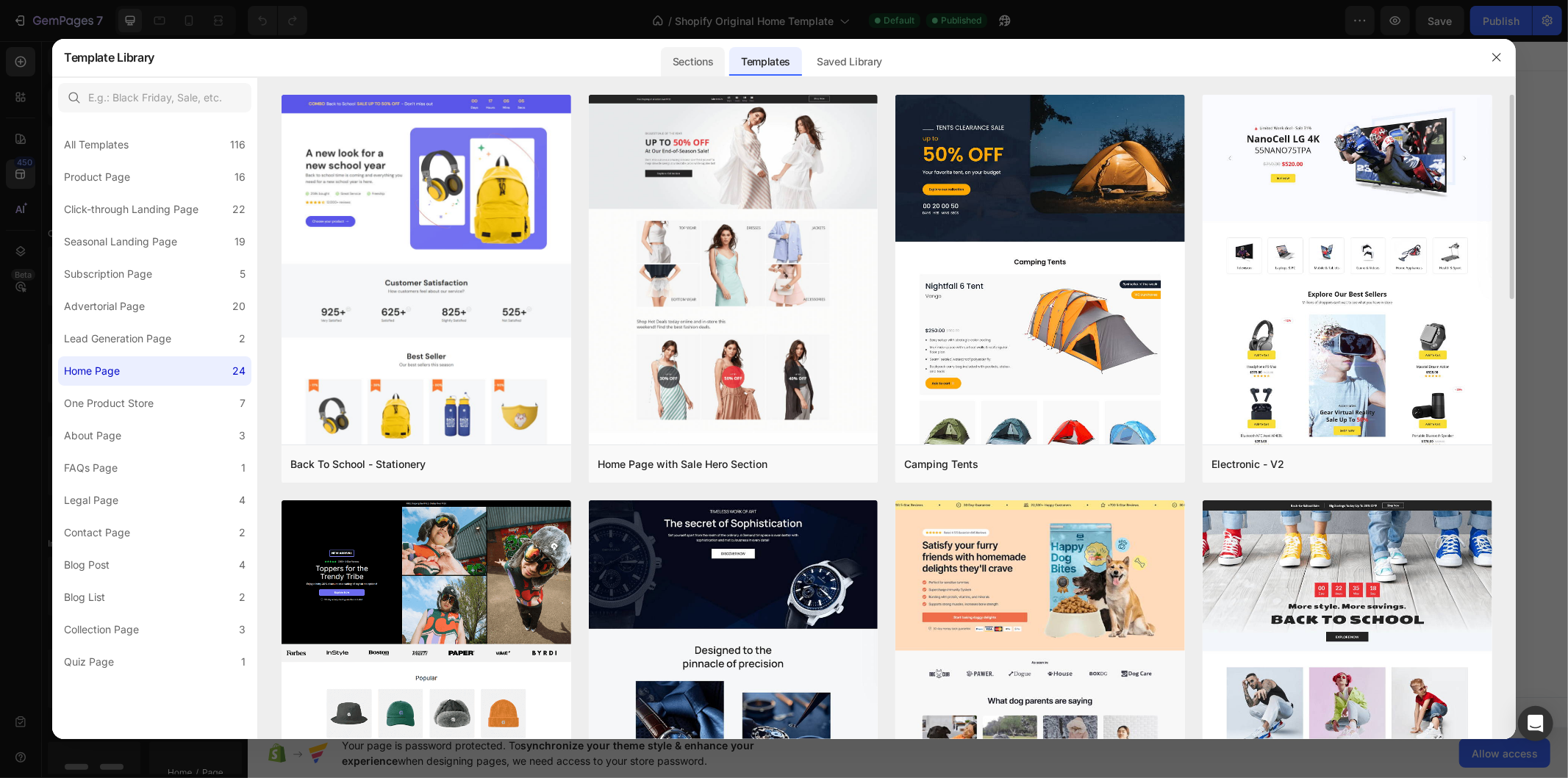
click at [700, 71] on div "Sections" at bounding box center [693, 61] width 64 height 29
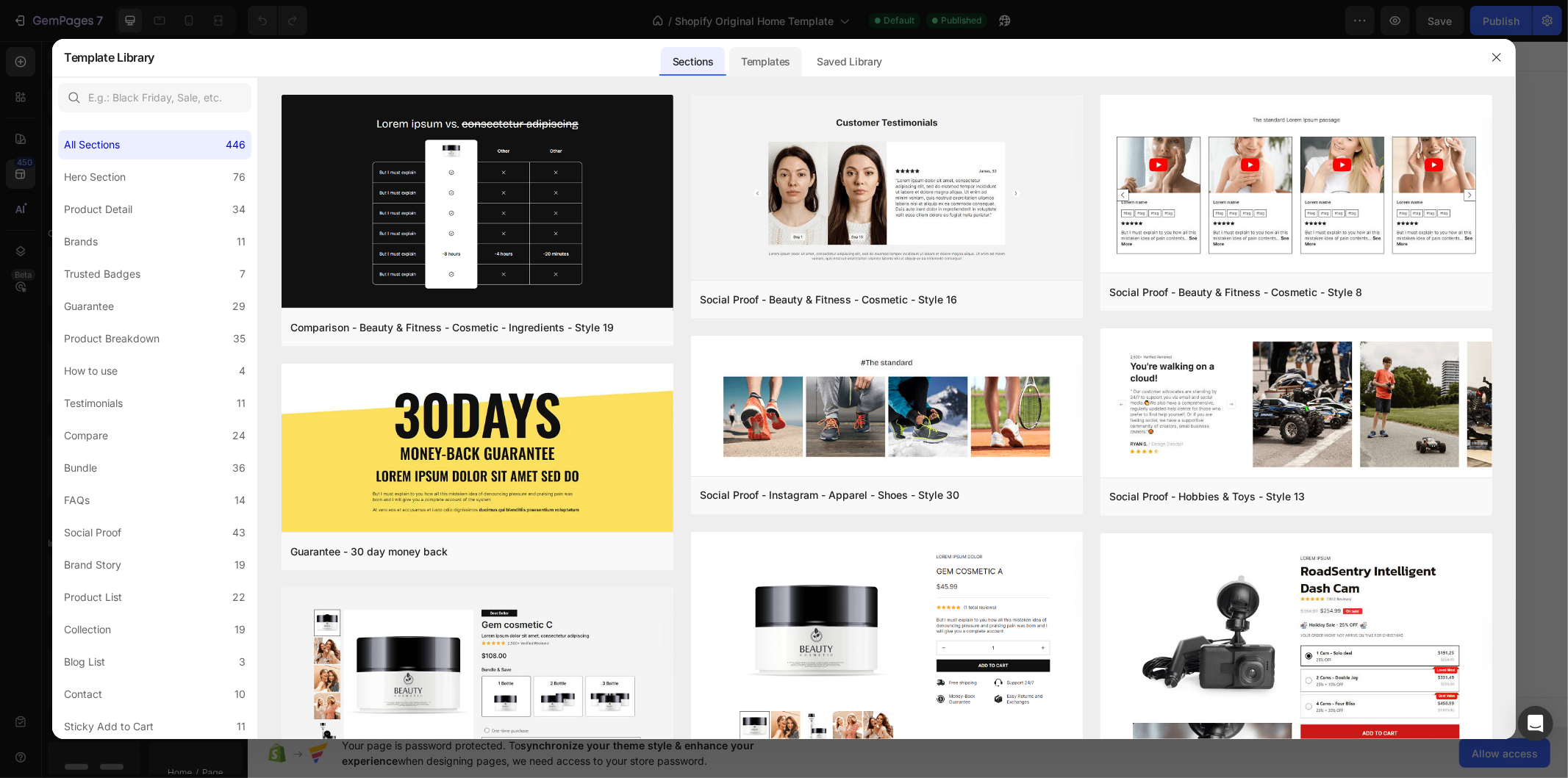
click at [754, 56] on div "Templates" at bounding box center [765, 61] width 72 height 29
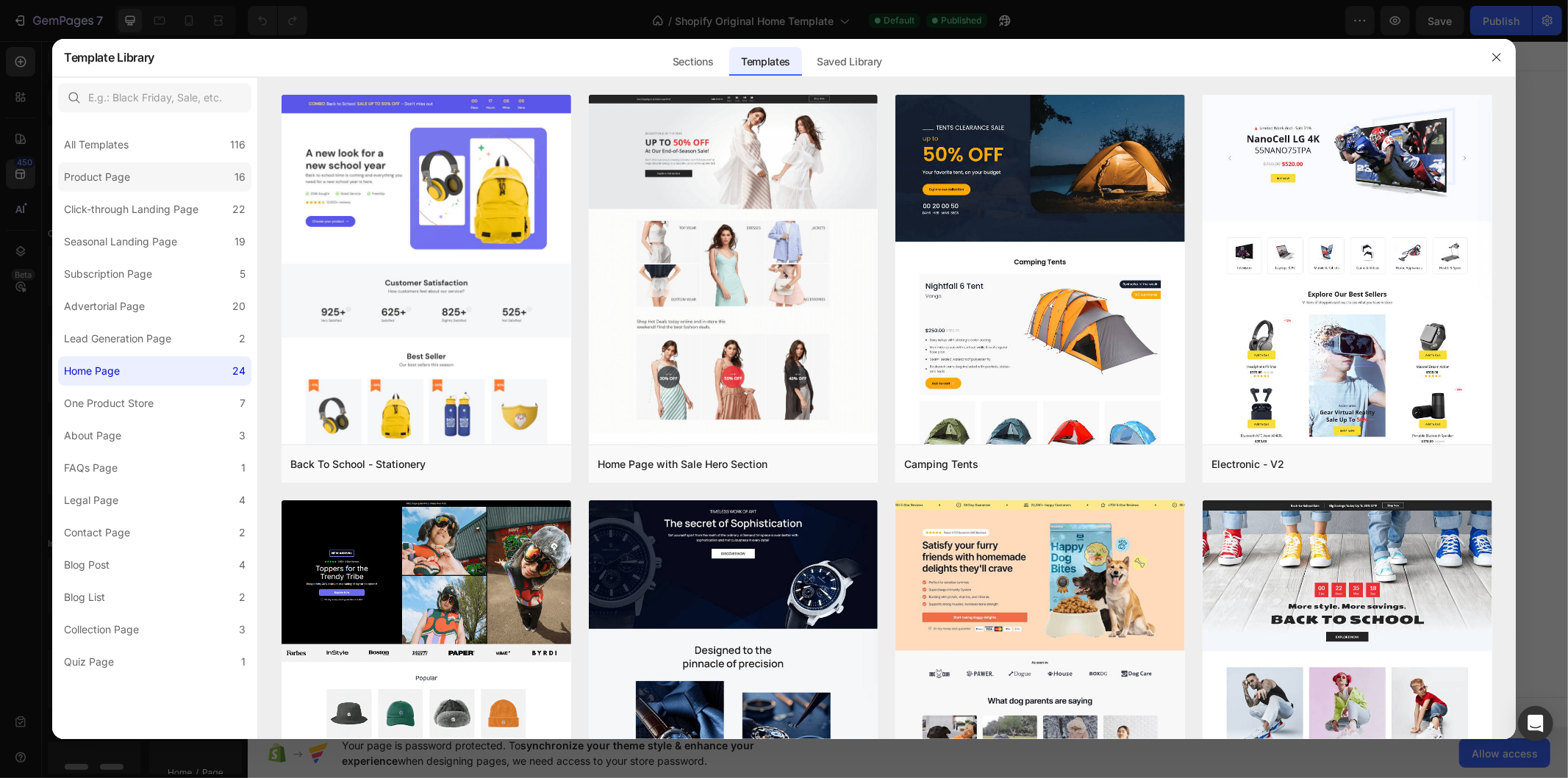
click at [168, 176] on label "Product Page 16" at bounding box center [154, 176] width 193 height 29
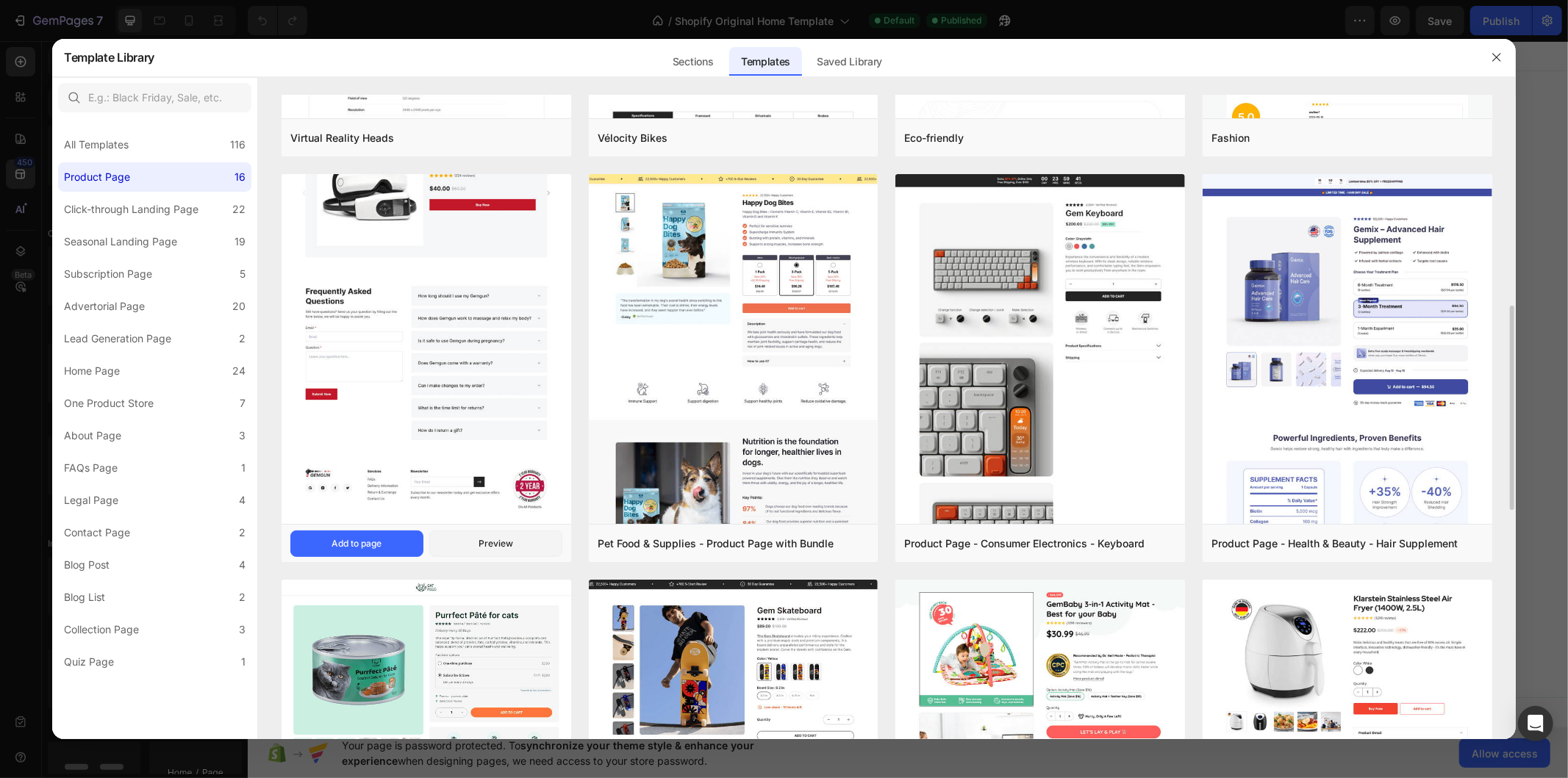
scroll to position [408, 0]
